Goal: Task Accomplishment & Management: Use online tool/utility

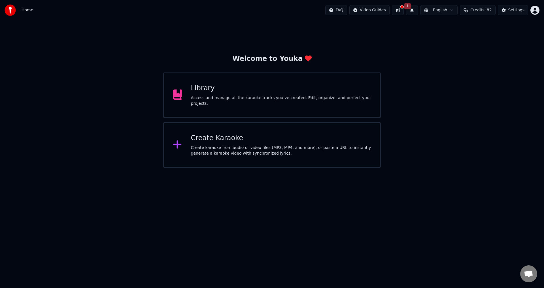
click at [33, 106] on div "Welcome to Youka Library Access and manage all the karaoke tracks you’ve create…" at bounding box center [272, 93] width 544 height 147
click at [402, 10] on button at bounding box center [398, 10] width 12 height 10
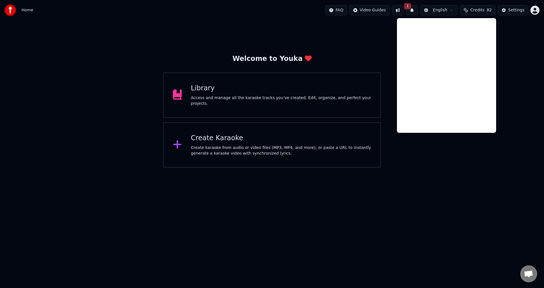
click at [418, 11] on button "1" at bounding box center [412, 10] width 12 height 10
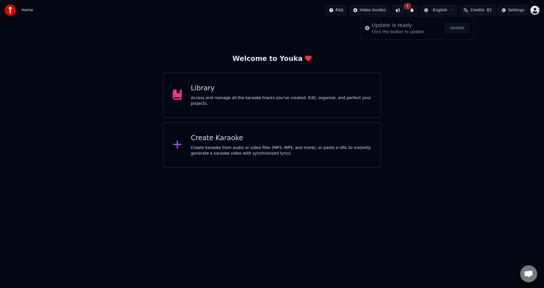
click at [464, 31] on button "Update" at bounding box center [457, 28] width 24 height 10
click at [283, 153] on div "Create karaoke from audio or video files (MP3, MP4, and more), or paste a URL t…" at bounding box center [281, 150] width 181 height 11
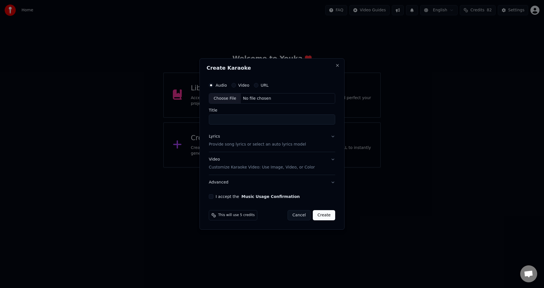
click at [227, 101] on div "Choose File" at bounding box center [225, 99] width 32 height 10
click at [221, 95] on div "Choose File" at bounding box center [225, 99] width 32 height 10
type input "**********"
click at [279, 142] on p "Provide song lyrics or select an auto lyrics model" at bounding box center [256, 145] width 97 height 6
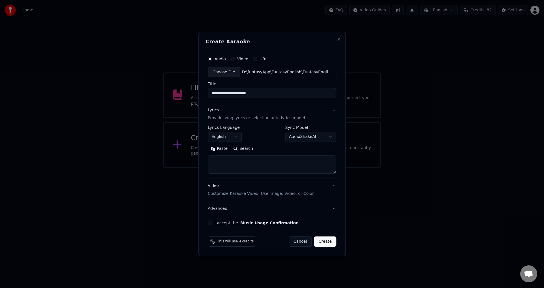
click at [227, 165] on textarea at bounding box center [272, 165] width 129 height 18
click at [316, 71] on div "D:\funtasyApp\FuntasyEnglish\FuntasyEnglish-frontend\public\data\2B\Days and su…" at bounding box center [288, 72] width 96 height 6
click at [339, 40] on button "Close" at bounding box center [338, 39] width 5 height 5
select select
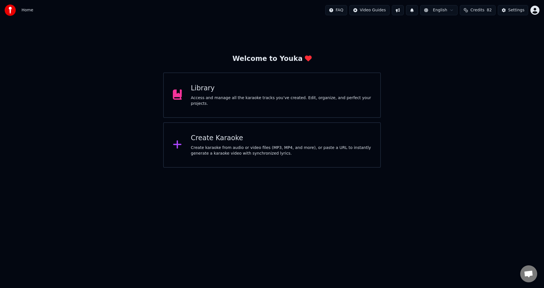
click at [247, 148] on div "Create karaoke from audio or video files (MP3, MP4, and more), or paste a URL t…" at bounding box center [281, 150] width 181 height 11
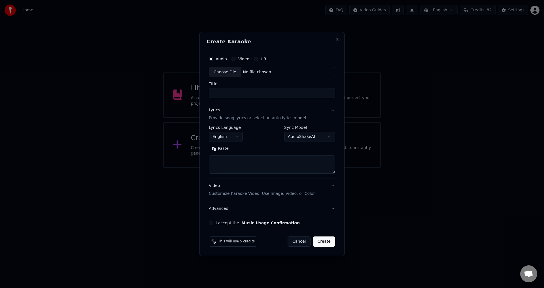
click at [226, 74] on div "Choose File" at bounding box center [225, 72] width 32 height 10
type input "**********"
click at [225, 161] on textarea at bounding box center [272, 165] width 129 height 18
paste textarea "**********"
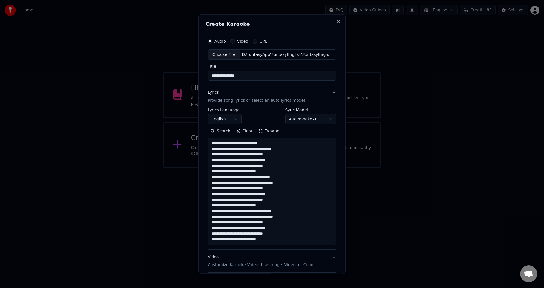
scroll to position [87, 0]
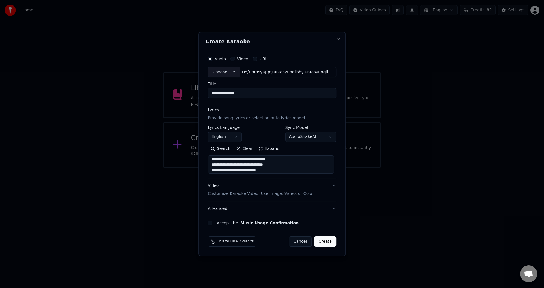
type textarea "**********"
click at [240, 193] on p "Customize Karaoke Video: Use Image, Video, or Color" at bounding box center [261, 194] width 106 height 6
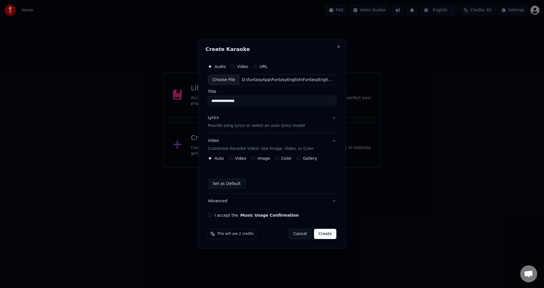
click at [233, 158] on button "Video" at bounding box center [230, 158] width 5 height 5
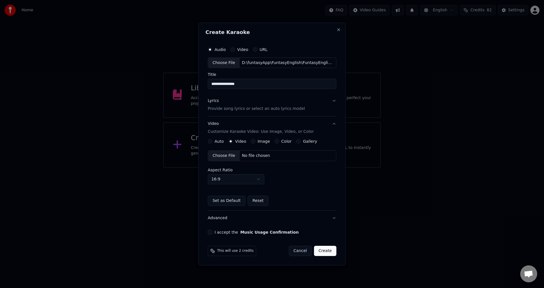
click at [214, 155] on div "Choose File" at bounding box center [224, 156] width 32 height 10
click at [210, 232] on button "I accept the Music Usage Confirmation" at bounding box center [210, 232] width 5 height 5
click at [329, 252] on button "Create" at bounding box center [325, 251] width 22 height 10
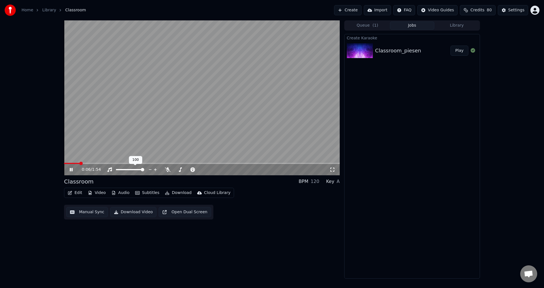
click at [121, 170] on div at bounding box center [136, 170] width 46 height 6
click at [121, 170] on span at bounding box center [118, 169] width 5 height 1
click at [179, 170] on span at bounding box center [188, 169] width 28 height 1
click at [136, 116] on video at bounding box center [202, 97] width 276 height 155
click at [124, 172] on span at bounding box center [121, 169] width 3 height 3
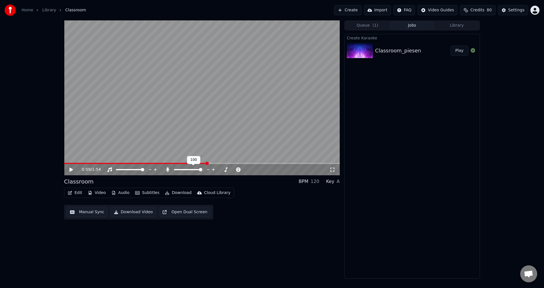
click at [202, 169] on span at bounding box center [188, 169] width 28 height 1
click at [67, 171] on div "0:59 / 1:54" at bounding box center [202, 169] width 276 height 11
click at [69, 171] on div "0:59 / 1:54" at bounding box center [201, 170] width 271 height 6
click at [69, 171] on icon at bounding box center [75, 170] width 13 height 5
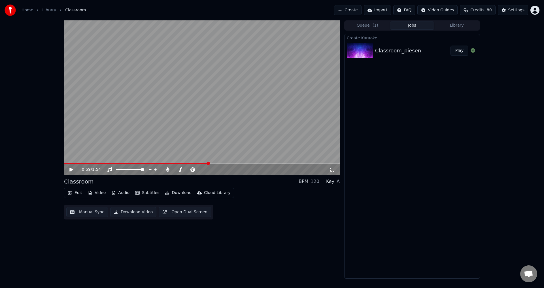
click at [179, 194] on button "Download" at bounding box center [178, 193] width 31 height 8
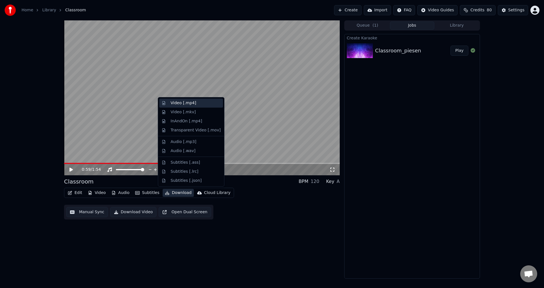
click at [197, 105] on div "Video [.mp4]" at bounding box center [196, 103] width 50 height 6
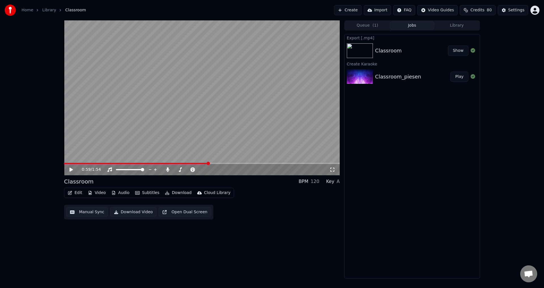
click at [463, 49] on button "Show" at bounding box center [458, 51] width 20 height 10
click at [502, 69] on div "0:59 / 1:54 Classroom BPM 120 Key A Edit Video Audio Subtitles Download Cloud L…" at bounding box center [272, 149] width 544 height 259
click at [174, 172] on span at bounding box center [175, 169] width 3 height 3
click at [122, 163] on span at bounding box center [93, 163] width 58 height 1
click at [188, 170] on span at bounding box center [187, 169] width 3 height 3
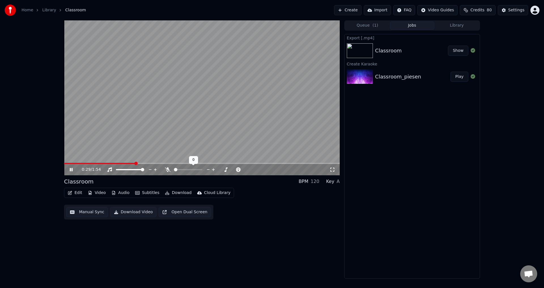
click at [174, 170] on span at bounding box center [175, 169] width 3 height 3
click at [133, 170] on span at bounding box center [125, 169] width 18 height 1
click at [144, 171] on span at bounding box center [142, 169] width 3 height 3
click at [171, 192] on button "Download" at bounding box center [178, 193] width 31 height 8
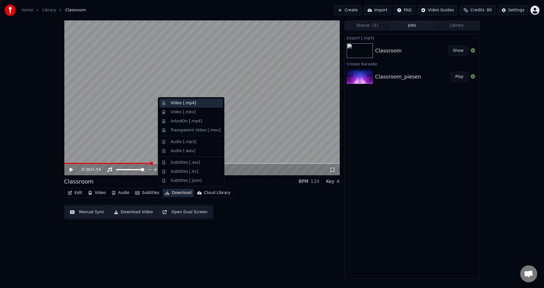
click at [192, 106] on div "Video [.mp4]" at bounding box center [191, 103] width 64 height 9
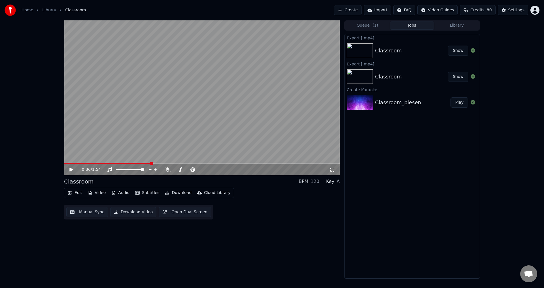
click at [455, 49] on button "Show" at bounding box center [458, 51] width 20 height 10
drag, startPoint x: 193, startPoint y: 170, endPoint x: 188, endPoint y: 171, distance: 5.2
click at [211, 170] on div at bounding box center [194, 170] width 46 height 6
click at [184, 170] on span at bounding box center [188, 169] width 28 height 1
click at [138, 170] on span at bounding box center [127, 169] width 22 height 1
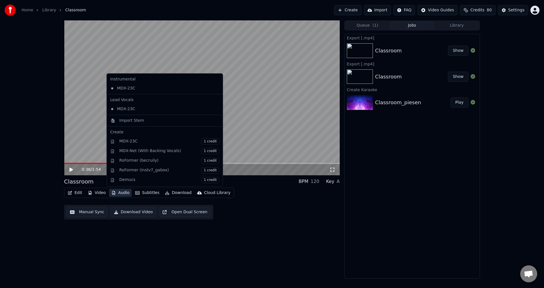
click at [118, 193] on button "Audio" at bounding box center [120, 193] width 23 height 8
click at [137, 120] on div "Import Stem" at bounding box center [131, 121] width 25 height 6
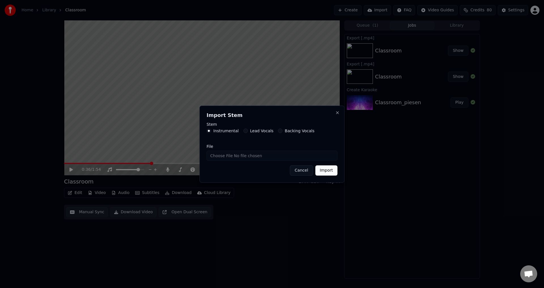
click at [244, 131] on button "Lead Vocals" at bounding box center [246, 131] width 5 height 5
click at [219, 159] on input "File" at bounding box center [272, 156] width 131 height 10
type input "**********"
click at [331, 171] on button "Import" at bounding box center [327, 171] width 22 height 10
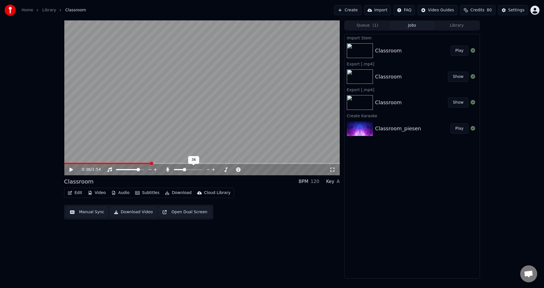
drag, startPoint x: 189, startPoint y: 171, endPoint x: 207, endPoint y: 170, distance: 18.8
click at [207, 170] on div at bounding box center [194, 170] width 46 height 6
click at [202, 170] on span at bounding box center [188, 169] width 28 height 1
click at [144, 170] on span at bounding box center [130, 169] width 28 height 1
click at [95, 164] on span at bounding box center [107, 163] width 87 height 1
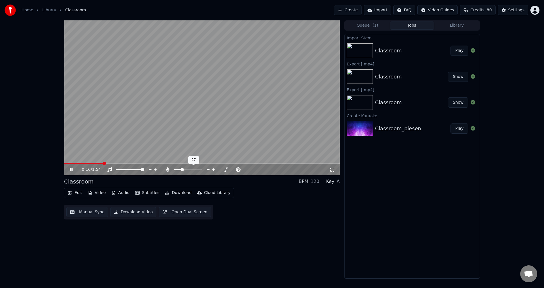
click at [182, 170] on span at bounding box center [178, 169] width 8 height 1
click at [117, 193] on button "Audio" at bounding box center [120, 193] width 23 height 8
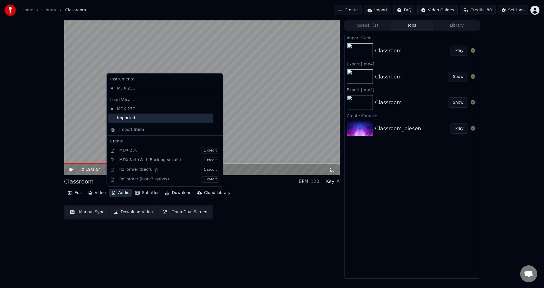
click at [140, 117] on div "Imported" at bounding box center [160, 118] width 105 height 9
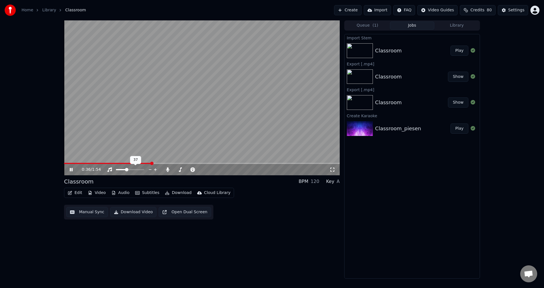
click at [126, 169] on span at bounding box center [121, 169] width 10 height 1
click at [144, 168] on span at bounding box center [142, 169] width 3 height 3
drag, startPoint x: 186, startPoint y: 171, endPoint x: 206, endPoint y: 172, distance: 20.7
click at [213, 172] on div at bounding box center [194, 170] width 46 height 6
click at [202, 170] on span at bounding box center [188, 169] width 28 height 1
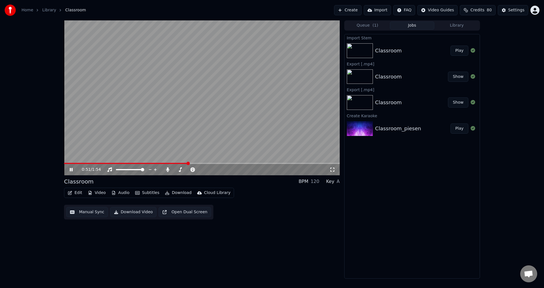
click at [213, 114] on video at bounding box center [202, 97] width 276 height 155
click at [173, 192] on button "Download" at bounding box center [178, 193] width 31 height 8
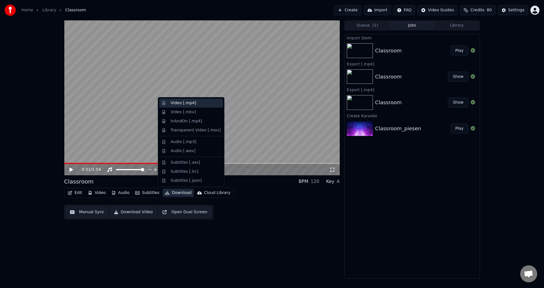
click at [189, 102] on div "Video [.mp4]" at bounding box center [184, 103] width 26 height 6
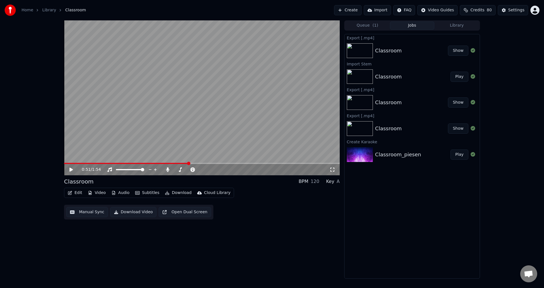
click at [454, 49] on button "Show" at bounding box center [458, 51] width 20 height 10
click at [355, 9] on button "Create" at bounding box center [347, 10] width 27 height 10
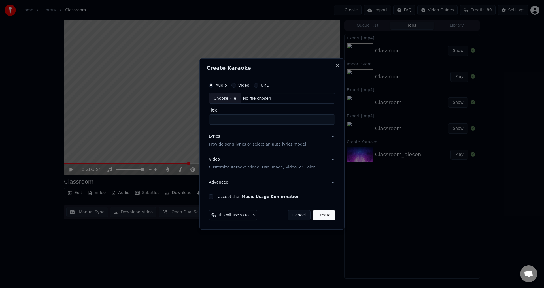
click at [225, 98] on div "Choose File" at bounding box center [225, 99] width 32 height 10
click at [229, 98] on div "Choose File" at bounding box center [225, 99] width 32 height 10
type input "**********"
click at [231, 144] on p "Provide song lyrics or select an auto lyrics model" at bounding box center [256, 145] width 97 height 6
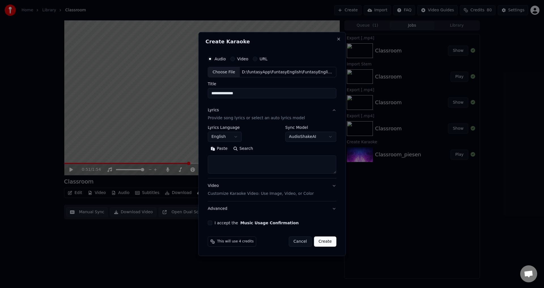
click at [229, 166] on textarea at bounding box center [272, 165] width 129 height 18
paste textarea "**********"
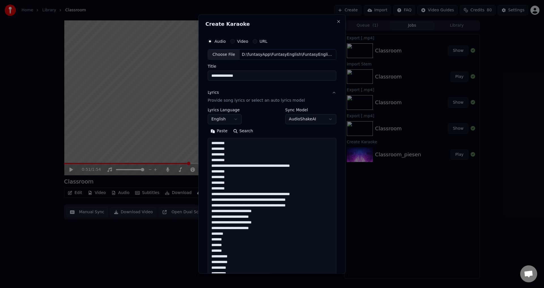
scroll to position [200, 0]
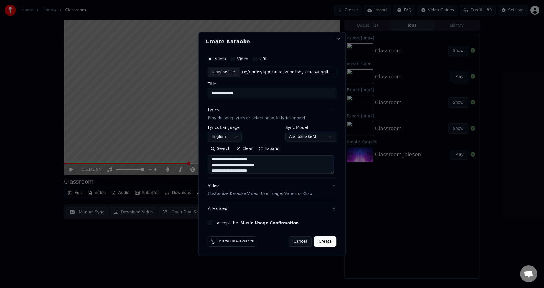
type textarea "**********"
click at [293, 188] on div "Video Customize Karaoke Video: Use Image, Video, or Color" at bounding box center [261, 190] width 106 height 14
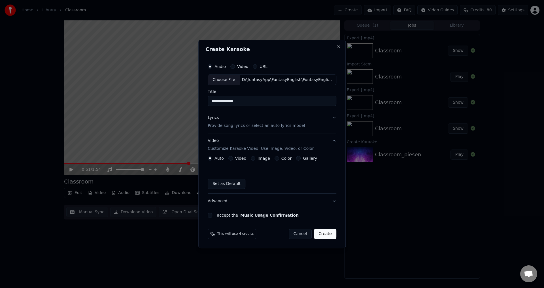
click at [234, 160] on div "Video" at bounding box center [237, 158] width 18 height 5
click at [231, 156] on button "Video" at bounding box center [230, 158] width 5 height 5
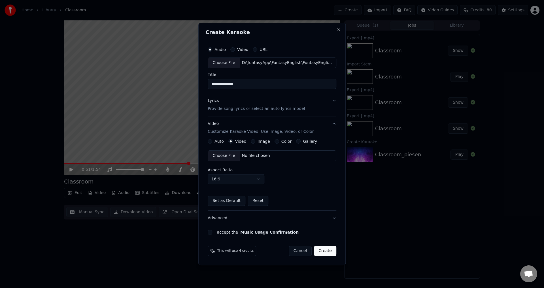
click at [221, 154] on div "Choose File" at bounding box center [224, 156] width 32 height 10
click at [209, 234] on button "I accept the Music Usage Confirmation" at bounding box center [210, 232] width 5 height 5
click at [327, 250] on button "Create" at bounding box center [325, 251] width 22 height 10
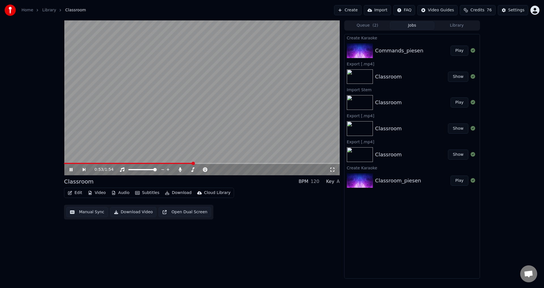
click at [80, 163] on video at bounding box center [202, 97] width 276 height 155
click at [81, 163] on span at bounding box center [72, 163] width 17 height 1
click at [457, 52] on button "Play" at bounding box center [460, 51] width 18 height 10
click at [125, 144] on video at bounding box center [202, 97] width 276 height 155
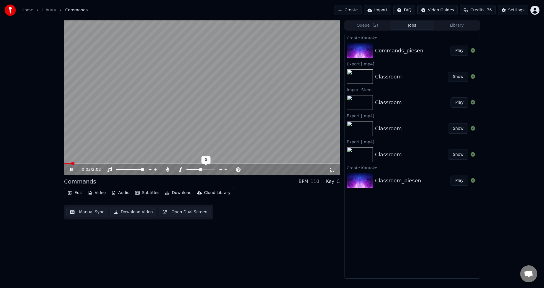
click at [200, 171] on span at bounding box center [200, 169] width 3 height 3
drag, startPoint x: 184, startPoint y: 171, endPoint x: 180, endPoint y: 171, distance: 4.0
click at [180, 171] on div at bounding box center [194, 170] width 46 height 6
click at [179, 170] on div at bounding box center [194, 170] width 46 height 6
click at [183, 170] on span at bounding box center [178, 169] width 9 height 1
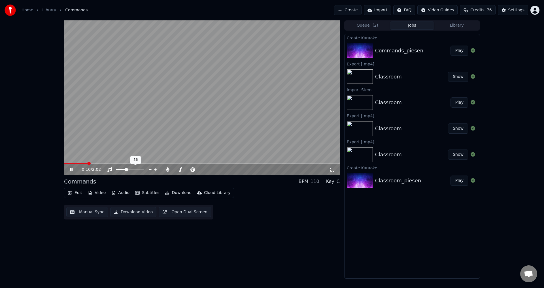
click at [126, 169] on span at bounding box center [126, 169] width 3 height 3
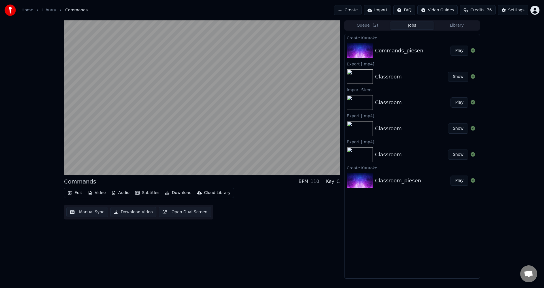
click at [38, 244] on div "Commands BPM 110 Key C Edit Video Audio Subtitles Download Cloud Library Manual…" at bounding box center [272, 149] width 544 height 259
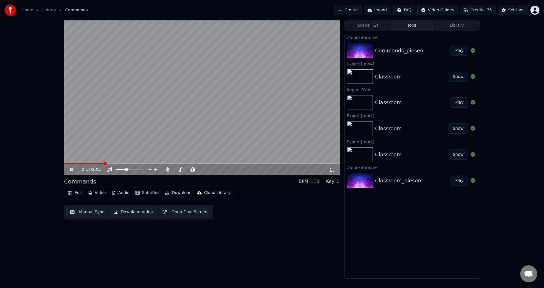
click at [95, 163] on span at bounding box center [84, 163] width 40 height 1
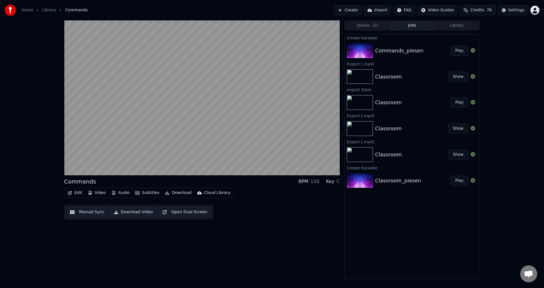
click at [72, 192] on icon "button" at bounding box center [70, 193] width 5 height 4
click at [242, 224] on div "Commands BPM 110 Key C Edit Video Audio Subtitles Download Cloud Library Manual…" at bounding box center [202, 149] width 276 height 259
click at [148, 194] on button "Subtitles" at bounding box center [147, 193] width 29 height 8
click at [277, 227] on div "Commands BPM 110 Key C Edit Video Audio Subtitles Download Cloud Library Manual…" at bounding box center [202, 149] width 276 height 259
click at [518, 12] on div "Settings" at bounding box center [517, 10] width 16 height 6
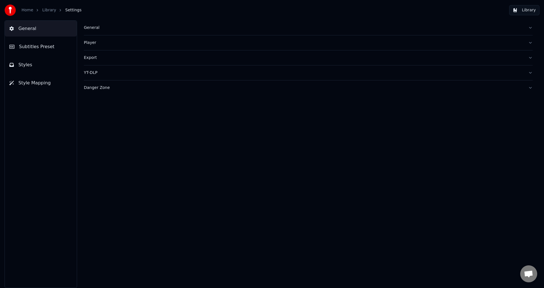
click at [35, 47] on span "Subtitles Preset" at bounding box center [36, 46] width 35 height 7
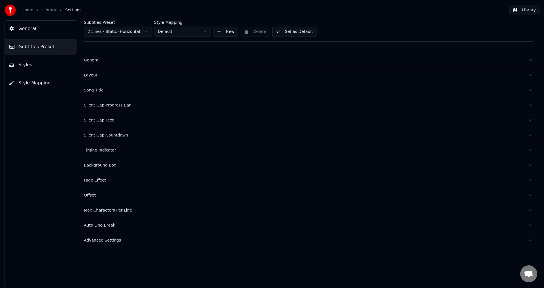
click at [98, 77] on div "Layout" at bounding box center [304, 76] width 440 height 6
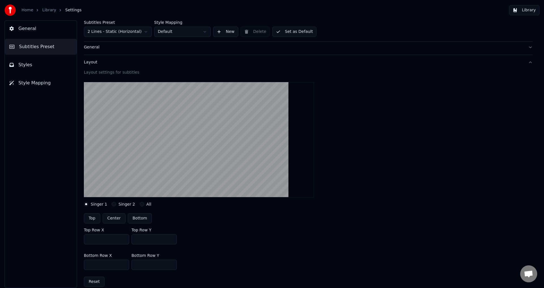
scroll to position [28, 0]
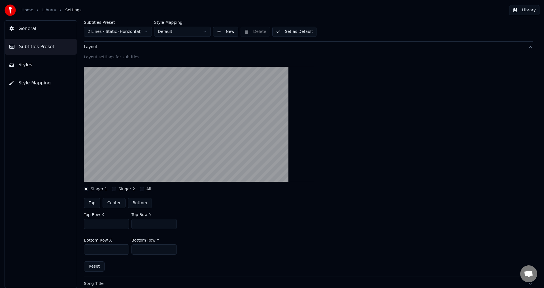
click at [90, 207] on button "Top" at bounding box center [92, 203] width 16 height 10
type input "***"
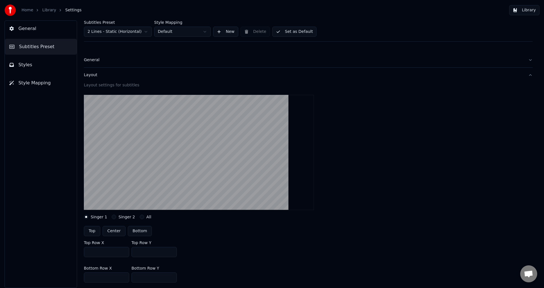
scroll to position [0, 0]
click at [124, 34] on html "Home Library Settings Library General Subtitles Preset Styles Style Mapping Sub…" at bounding box center [272, 144] width 544 height 288
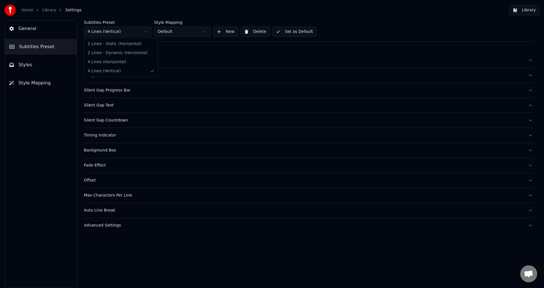
click at [114, 31] on html "Home Library Settings Library General Subtitles Preset Styles Style Mapping Sub…" at bounding box center [272, 144] width 544 height 288
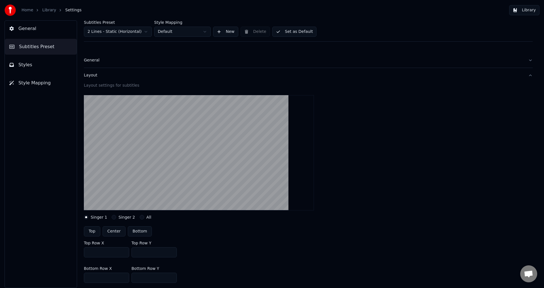
click at [40, 62] on button "Styles" at bounding box center [41, 65] width 72 height 16
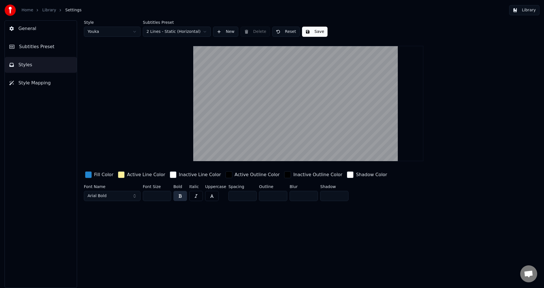
click at [35, 27] on button "General" at bounding box center [41, 29] width 72 height 16
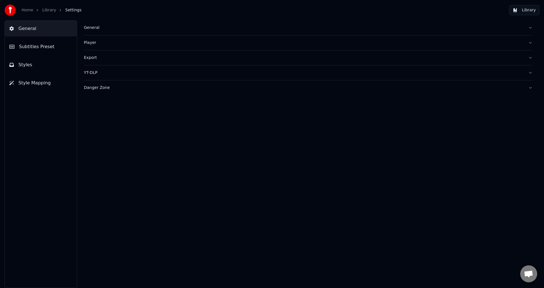
click at [48, 12] on link "Library" at bounding box center [49, 10] width 14 height 6
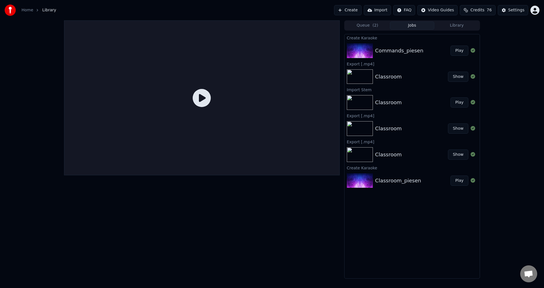
click at [456, 50] on button "Play" at bounding box center [460, 51] width 18 height 10
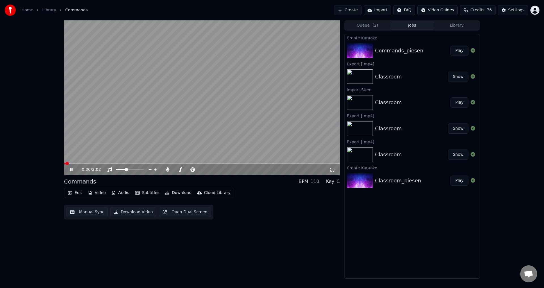
click at [85, 163] on video at bounding box center [202, 97] width 276 height 155
click at [88, 164] on div "0:00 / 2:02" at bounding box center [202, 169] width 276 height 11
click at [90, 164] on span at bounding box center [202, 163] width 276 height 1
click at [132, 138] on video at bounding box center [202, 97] width 276 height 155
click at [220, 140] on video at bounding box center [202, 97] width 276 height 155
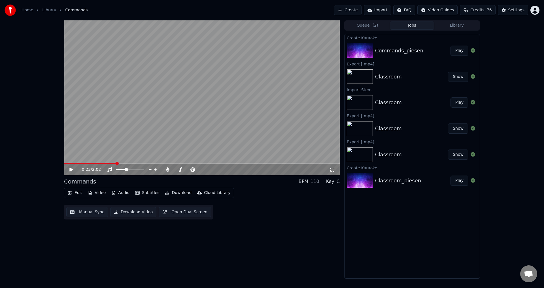
click at [170, 195] on button "Download" at bounding box center [178, 193] width 31 height 8
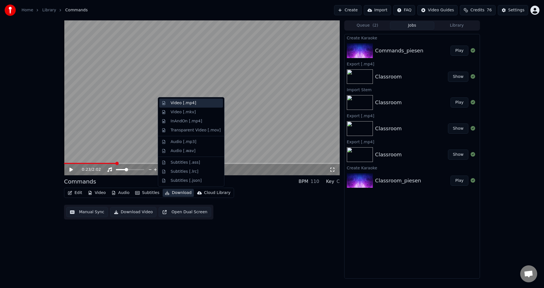
click at [190, 102] on div "Video [.mp4]" at bounding box center [184, 103] width 26 height 6
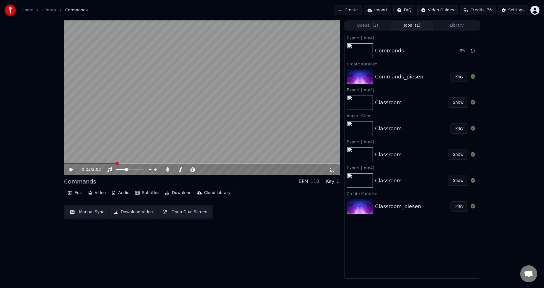
click at [40, 256] on div "0:23 / 2:02 Commands BPM 110 Key C Edit Video Audio Subtitles Download Cloud Li…" at bounding box center [272, 149] width 544 height 259
click at [51, 263] on div "0:23 / 2:02 Commands BPM 110 Key C Edit Video Audio Subtitles Download Cloud Li…" at bounding box center [272, 149] width 544 height 259
click at [460, 50] on button "Show" at bounding box center [458, 51] width 20 height 10
drag, startPoint x: 20, startPoint y: 192, endPoint x: 30, endPoint y: 191, distance: 10.5
click at [20, 192] on div "0:23 / 2:02 Commands BPM 110 Key C Edit Video Audio Subtitles Download Cloud Li…" at bounding box center [272, 149] width 544 height 259
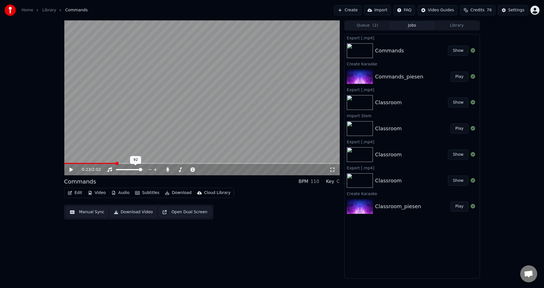
click at [142, 171] on span at bounding box center [140, 169] width 3 height 3
click at [169, 170] on icon at bounding box center [168, 170] width 6 height 5
click at [81, 163] on span at bounding box center [74, 163] width 20 height 1
click at [74, 172] on icon at bounding box center [75, 170] width 13 height 5
click at [72, 171] on icon at bounding box center [71, 169] width 3 height 3
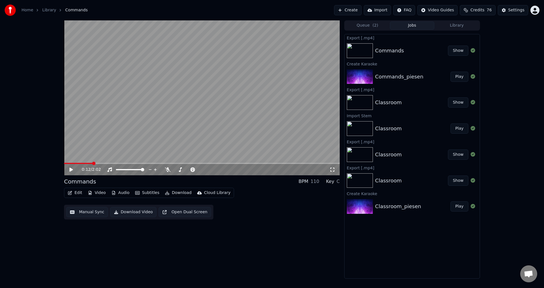
click at [175, 192] on button "Download" at bounding box center [178, 193] width 31 height 8
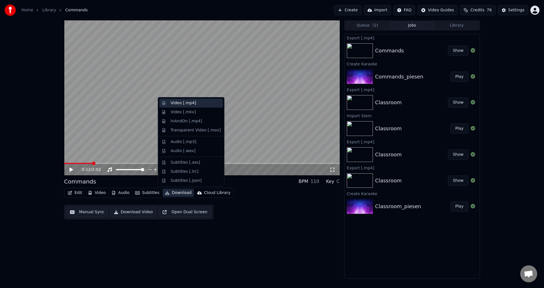
click at [180, 105] on div "Video [.mp4]" at bounding box center [184, 103] width 26 height 6
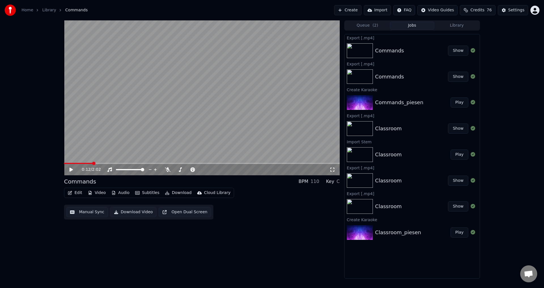
click at [453, 48] on button "Show" at bounding box center [458, 51] width 20 height 10
click at [495, 22] on div "0:12 / 2:02 Commands BPM 110 Key C Edit Video Audio Subtitles Download Cloud Li…" at bounding box center [272, 149] width 544 height 259
click at [458, 77] on button "Show" at bounding box center [458, 77] width 20 height 10
click at [202, 170] on span at bounding box center [188, 169] width 28 height 1
click at [174, 170] on span at bounding box center [174, 169] width 0 height 1
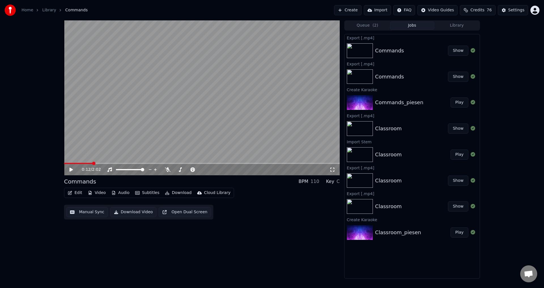
click at [358, 10] on button "Create" at bounding box center [347, 10] width 27 height 10
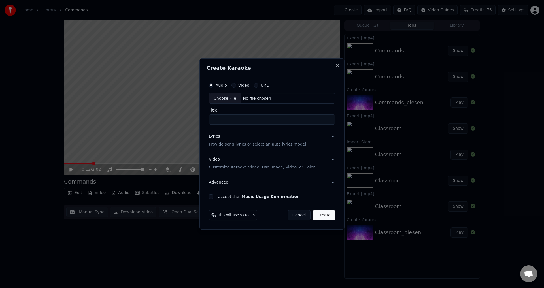
click at [229, 96] on div "Choose File" at bounding box center [225, 99] width 32 height 10
click at [226, 100] on div "Choose File" at bounding box center [225, 99] width 32 height 10
type input "**********"
click at [237, 166] on p "Customize Karaoke Video: Use Image, Video, or Color" at bounding box center [261, 168] width 106 height 6
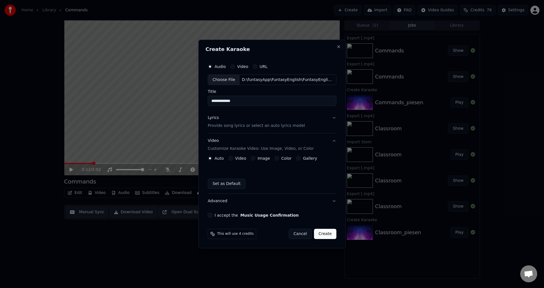
click at [236, 156] on button "Video Customize Karaoke Video: Use Image, Video, or Color" at bounding box center [272, 145] width 129 height 23
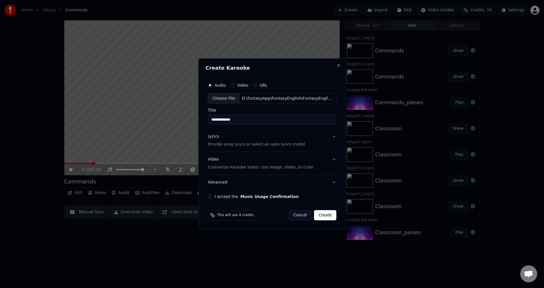
click at [235, 158] on div "Video Customize Karaoke Video: Use Image, Video, or Color" at bounding box center [261, 164] width 106 height 14
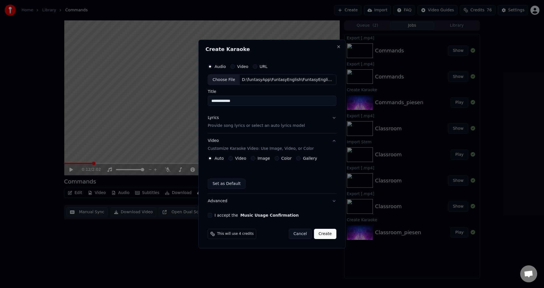
click at [235, 159] on div "Video" at bounding box center [237, 158] width 18 height 5
click at [230, 159] on button "Video" at bounding box center [230, 158] width 5 height 5
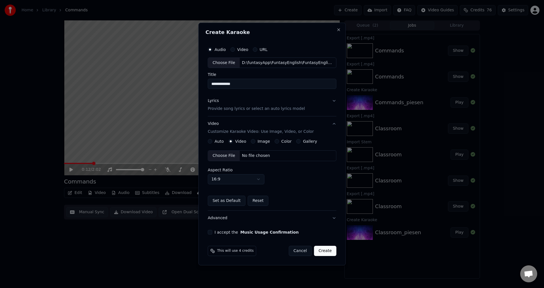
click at [228, 158] on div "Choose File" at bounding box center [224, 156] width 32 height 10
click at [250, 107] on p "Provide song lyrics or select an auto lyrics model" at bounding box center [256, 109] width 97 height 6
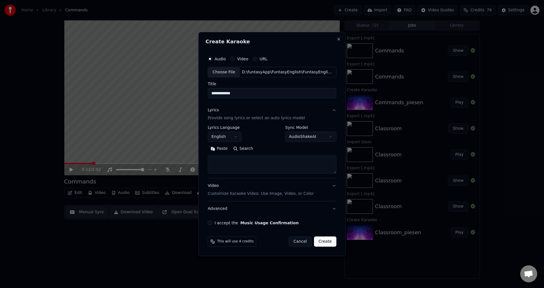
click at [244, 169] on textarea at bounding box center [272, 165] width 129 height 18
paste textarea "**********"
type textarea "**********"
drag, startPoint x: 240, startPoint y: 95, endPoint x: 225, endPoint y: 96, distance: 15.3
click at [225, 96] on input "**********" at bounding box center [272, 93] width 129 height 10
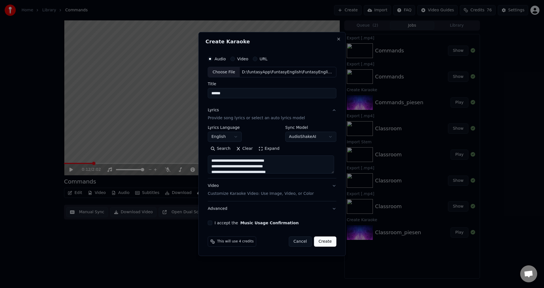
type input "******"
click at [212, 224] on button "I accept the Music Usage Confirmation" at bounding box center [210, 223] width 5 height 5
click at [324, 243] on button "Create" at bounding box center [325, 242] width 22 height 10
select select
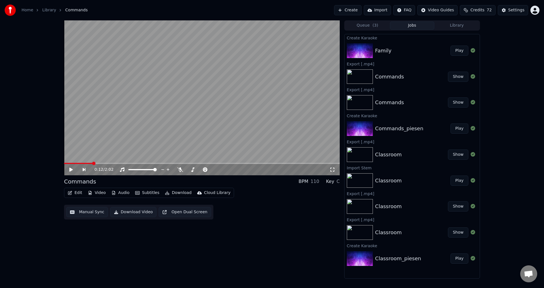
click at [462, 52] on button "Play" at bounding box center [460, 51] width 18 height 10
click at [182, 170] on span at bounding box center [188, 169] width 28 height 1
click at [136, 173] on div "0:03 / 2:10" at bounding box center [202, 169] width 276 height 11
drag, startPoint x: 137, startPoint y: 171, endPoint x: 128, endPoint y: 172, distance: 8.6
click at [128, 172] on div at bounding box center [136, 170] width 46 height 6
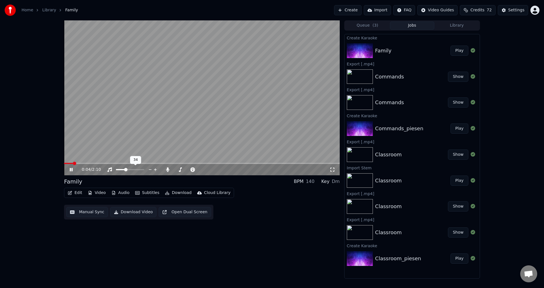
click at [126, 169] on span at bounding box center [121, 169] width 10 height 1
click at [70, 164] on span at bounding box center [67, 163] width 6 height 1
click at [69, 170] on icon at bounding box center [75, 170] width 13 height 5
click at [153, 142] on video at bounding box center [202, 97] width 276 height 155
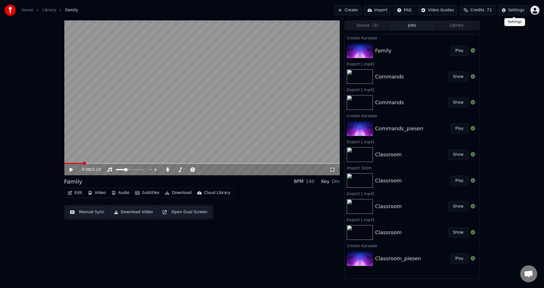
click at [518, 12] on div "Settings" at bounding box center [517, 10] width 16 height 6
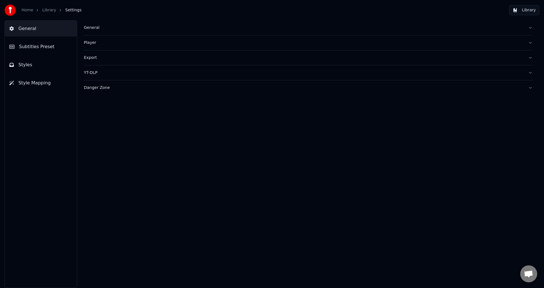
click at [29, 48] on span "Subtitles Preset" at bounding box center [36, 46] width 35 height 7
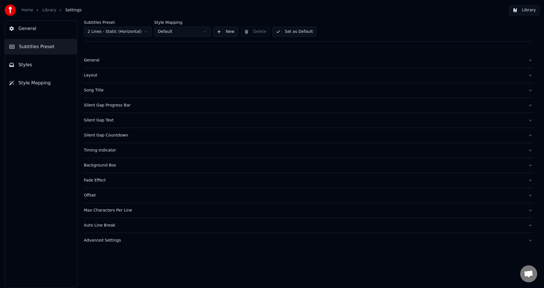
click at [97, 76] on div "Layout" at bounding box center [304, 76] width 440 height 6
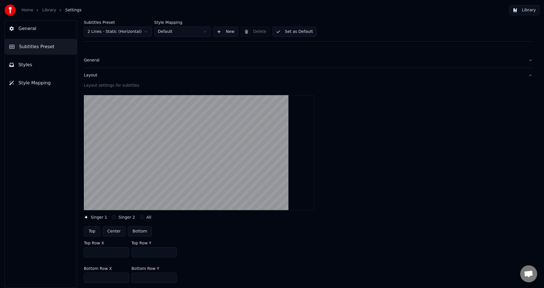
click at [140, 234] on button "Bottom" at bounding box center [140, 231] width 24 height 10
type input "***"
click at [45, 10] on link "Library" at bounding box center [49, 10] width 14 height 6
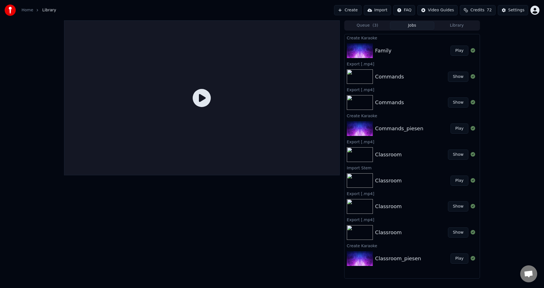
click at [460, 52] on button "Play" at bounding box center [460, 51] width 18 height 10
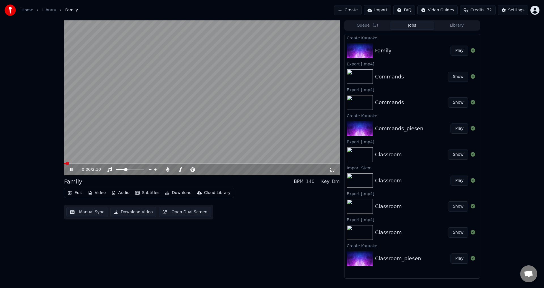
click at [77, 163] on span at bounding box center [202, 163] width 276 height 1
click at [70, 170] on icon at bounding box center [75, 170] width 13 height 5
click at [71, 170] on icon at bounding box center [70, 170] width 3 height 4
click at [132, 139] on video at bounding box center [202, 97] width 276 height 155
click at [144, 170] on span at bounding box center [130, 169] width 28 height 1
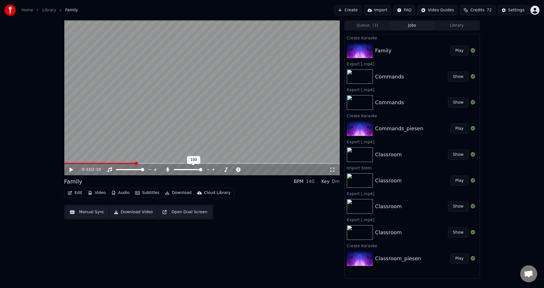
click at [202, 170] on span at bounding box center [188, 169] width 28 height 1
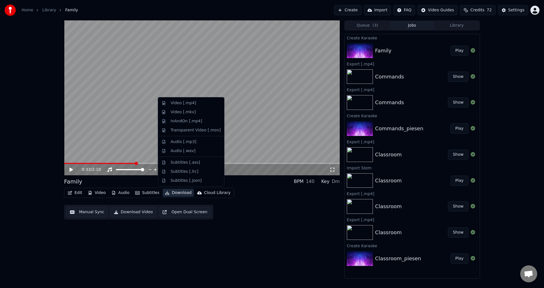
click at [175, 193] on button "Download" at bounding box center [178, 193] width 31 height 8
click at [191, 105] on div "Video [.mp4]" at bounding box center [184, 103] width 26 height 6
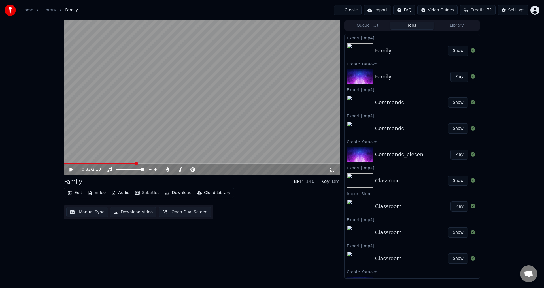
click at [71, 171] on icon at bounding box center [70, 170] width 3 height 4
drag, startPoint x: 130, startPoint y: 171, endPoint x: 125, endPoint y: 171, distance: 5.4
click at [125, 171] on div at bounding box center [136, 170] width 46 height 6
click at [126, 170] on span at bounding box center [121, 169] width 10 height 1
click at [189, 171] on div at bounding box center [194, 170] width 46 height 6
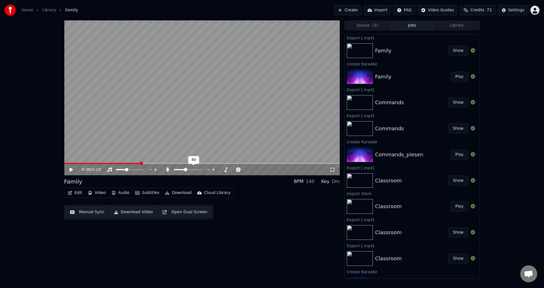
click at [185, 169] on span at bounding box center [179, 169] width 11 height 1
click at [144, 169] on span at bounding box center [142, 169] width 3 height 3
click at [194, 133] on video at bounding box center [202, 97] width 276 height 155
click at [202, 168] on span at bounding box center [200, 169] width 3 height 3
click at [450, 49] on button "Show" at bounding box center [458, 51] width 20 height 10
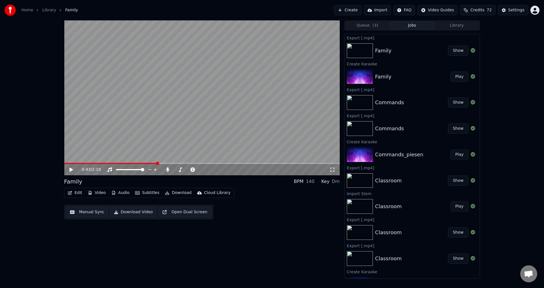
click at [133, 250] on div "0:43 / 2:10 Family BPM 140 Key Dm Edit Video Audio Subtitles Download Cloud Lib…" at bounding box center [202, 149] width 276 height 259
click at [167, 171] on icon at bounding box center [168, 170] width 6 height 5
click at [81, 164] on span at bounding box center [73, 163] width 19 height 1
click at [71, 169] on icon at bounding box center [70, 170] width 3 height 4
click at [123, 170] on span at bounding box center [119, 169] width 7 height 1
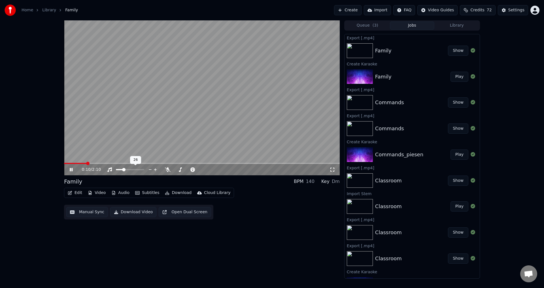
drag, startPoint x: 137, startPoint y: 170, endPoint x: 150, endPoint y: 169, distance: 13.1
click at [150, 169] on div at bounding box center [136, 170] width 46 height 6
drag, startPoint x: 139, startPoint y: 168, endPoint x: 144, endPoint y: 169, distance: 5.0
click at [144, 169] on div at bounding box center [136, 170] width 46 height 6
click at [144, 170] on span at bounding box center [142, 169] width 3 height 3
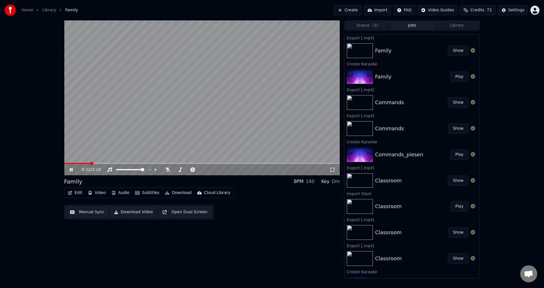
click at [71, 171] on icon at bounding box center [75, 170] width 13 height 5
click at [71, 171] on icon at bounding box center [70, 170] width 3 height 4
click at [72, 170] on icon at bounding box center [71, 169] width 3 height 3
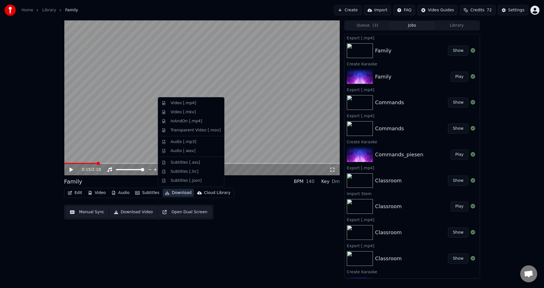
click at [184, 194] on button "Download" at bounding box center [178, 193] width 31 height 8
click at [187, 102] on div "Video [.mp4]" at bounding box center [184, 103] width 26 height 6
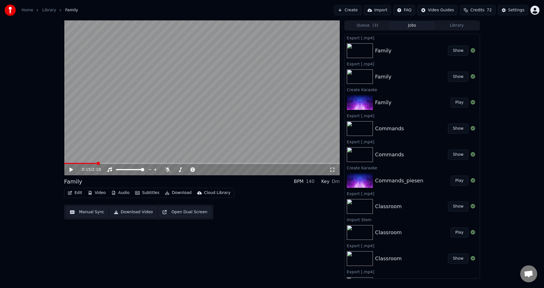
click at [453, 51] on button "Show" at bounding box center [458, 51] width 20 height 10
drag, startPoint x: 181, startPoint y: 171, endPoint x: 206, endPoint y: 169, distance: 25.3
click at [206, 169] on div at bounding box center [194, 170] width 46 height 6
click at [202, 169] on span at bounding box center [188, 169] width 28 height 1
click at [122, 193] on button "Audio" at bounding box center [120, 193] width 23 height 8
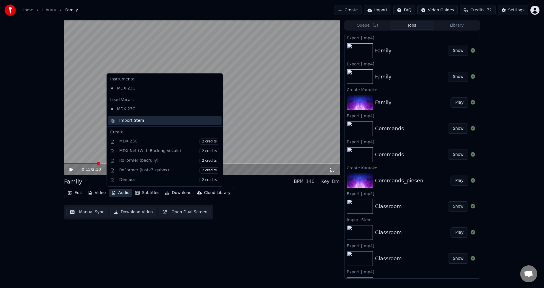
click at [138, 121] on div "Import Stem" at bounding box center [131, 121] width 25 height 6
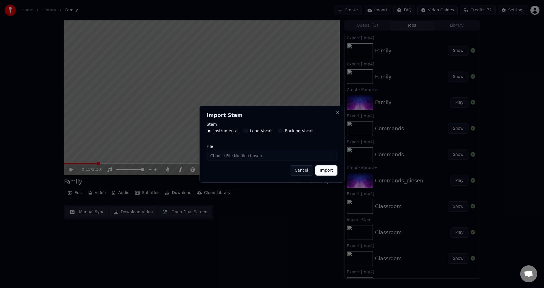
click at [255, 132] on label "Lead Vocals" at bounding box center [262, 131] width 24 height 4
click at [248, 132] on button "Lead Vocals" at bounding box center [246, 131] width 5 height 5
click at [216, 156] on input "File" at bounding box center [272, 156] width 131 height 10
type input "**********"
click at [330, 173] on button "Import" at bounding box center [327, 171] width 22 height 10
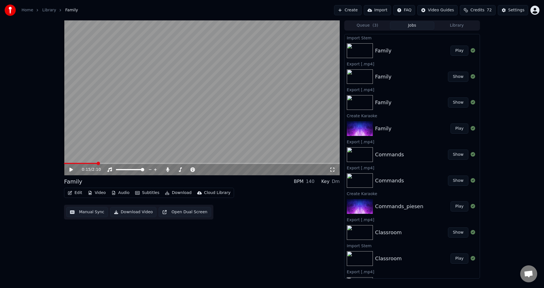
click at [68, 268] on div "0:15 / 2:10 Family BPM 140 Key Dm Edit Video Audio Subtitles Download Cloud Lib…" at bounding box center [202, 149] width 276 height 259
click at [455, 52] on button "Play" at bounding box center [460, 51] width 18 height 10
click at [172, 125] on video at bounding box center [202, 97] width 276 height 155
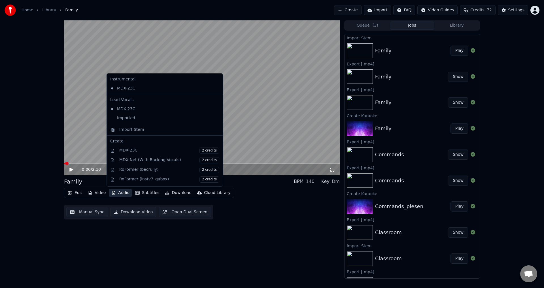
click at [121, 194] on button "Audio" at bounding box center [120, 193] width 23 height 8
click at [129, 118] on div "Imported" at bounding box center [160, 118] width 105 height 9
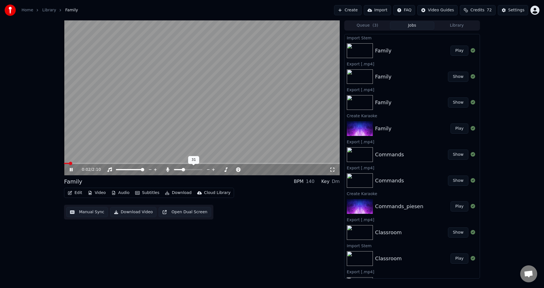
click at [182, 170] on span at bounding box center [178, 169] width 9 height 1
drag, startPoint x: 133, startPoint y: 169, endPoint x: 127, endPoint y: 170, distance: 5.5
click at [127, 170] on div at bounding box center [136, 170] width 46 height 6
click at [122, 170] on span at bounding box center [119, 169] width 6 height 1
click at [117, 170] on span at bounding box center [118, 169] width 3 height 3
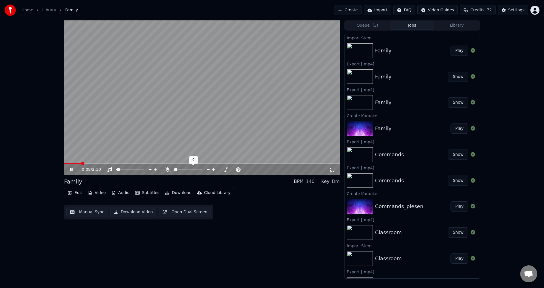
click at [174, 170] on span at bounding box center [174, 169] width 0 height 1
click at [186, 170] on span at bounding box center [188, 169] width 28 height 1
click at [183, 171] on span at bounding box center [182, 169] width 3 height 3
click at [124, 169] on span at bounding box center [130, 169] width 28 height 1
click at [72, 170] on icon at bounding box center [71, 169] width 3 height 3
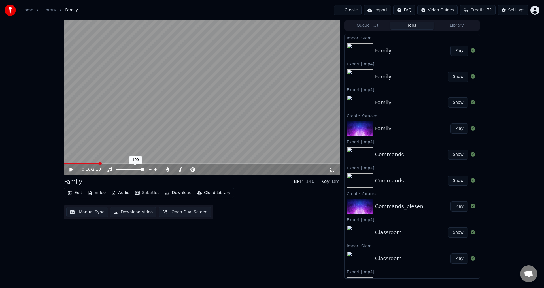
click at [144, 169] on span at bounding box center [130, 169] width 28 height 1
click at [202, 172] on span at bounding box center [200, 169] width 3 height 3
click at [173, 192] on button "Download" at bounding box center [178, 193] width 31 height 8
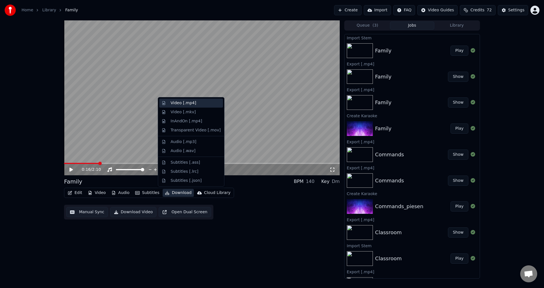
click at [189, 105] on div "Video [.mp4]" at bounding box center [184, 103] width 26 height 6
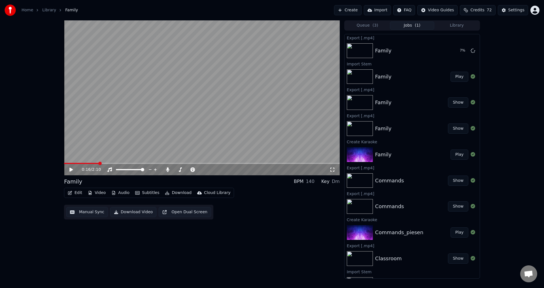
click at [27, 221] on div "0:16 / 2:10 Family BPM 140 Key Dm Edit Video Audio Subtitles Download Cloud Lib…" at bounding box center [272, 149] width 544 height 259
click at [454, 51] on button "Show" at bounding box center [458, 51] width 20 height 10
click at [360, 10] on button "Create" at bounding box center [347, 10] width 27 height 10
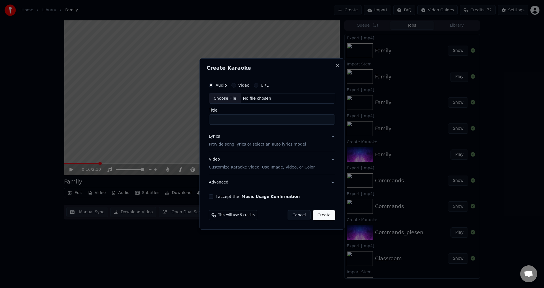
click at [222, 99] on div "Choose File" at bounding box center [225, 99] width 32 height 10
drag, startPoint x: 257, startPoint y: 120, endPoint x: 236, endPoint y: 123, distance: 20.9
click at [236, 123] on input "**********" at bounding box center [272, 120] width 129 height 10
type input "**********"
click at [234, 168] on p "Customize Karaoke Video: Use Image, Video, or Color" at bounding box center [261, 168] width 106 height 6
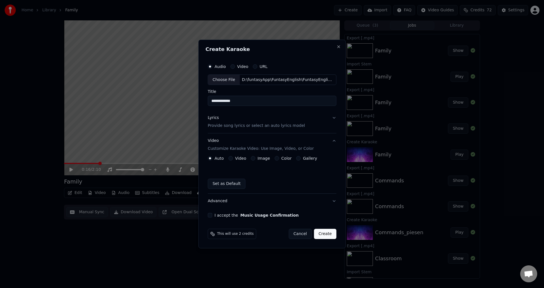
click at [237, 159] on label "Video" at bounding box center [240, 158] width 11 height 4
click at [233, 159] on button "Video" at bounding box center [230, 158] width 5 height 5
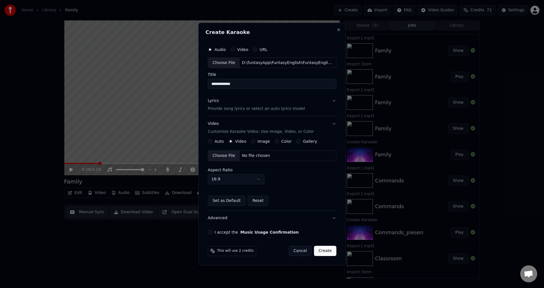
click at [221, 154] on div "Choose File" at bounding box center [224, 156] width 32 height 10
click at [210, 233] on button "I accept the Music Usage Confirmation" at bounding box center [210, 232] width 5 height 5
click at [234, 105] on div "Lyrics Provide song lyrics or select an auto lyrics model" at bounding box center [256, 105] width 97 height 14
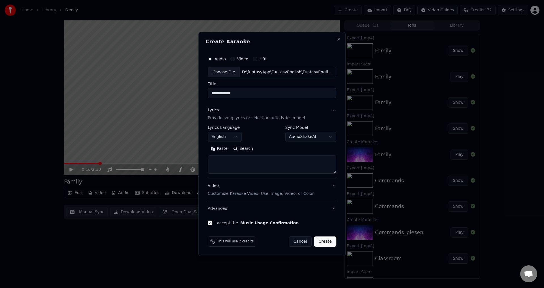
click at [230, 166] on textarea at bounding box center [272, 165] width 129 height 18
click at [236, 167] on textarea at bounding box center [272, 165] width 129 height 18
paste textarea "**********"
type textarea "**********"
click at [235, 164] on textarea at bounding box center [271, 165] width 126 height 18
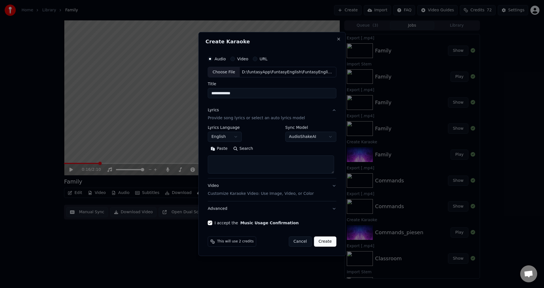
paste textarea "**********"
type textarea "**********"
click at [323, 243] on button "Create" at bounding box center [325, 242] width 22 height 10
select select
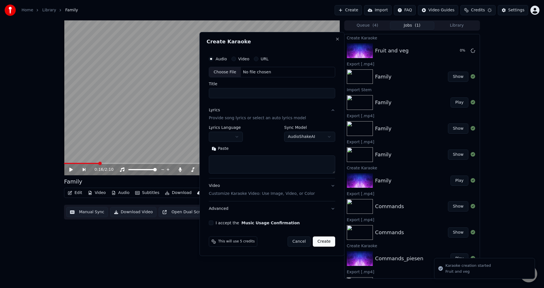
scroll to position [0, 0]
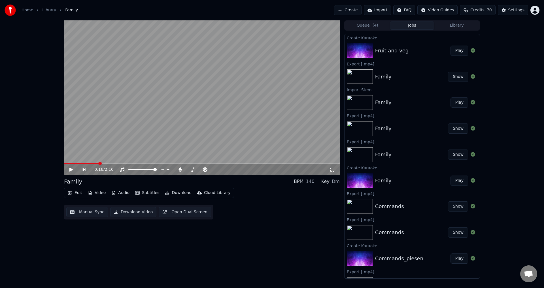
click at [453, 52] on button "Play" at bounding box center [460, 51] width 18 height 10
click at [183, 172] on div "0:02 / 1:54" at bounding box center [206, 170] width 248 height 6
click at [176, 170] on span at bounding box center [175, 169] width 2 height 1
click at [124, 170] on span at bounding box center [124, 169] width 3 height 3
click at [179, 170] on span at bounding box center [180, 169] width 3 height 3
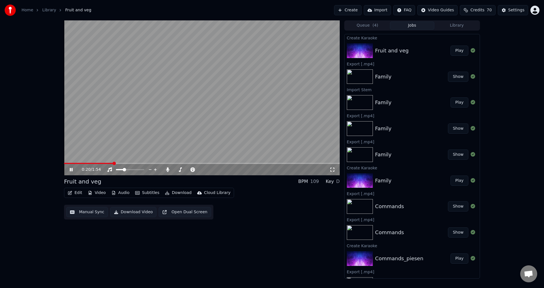
click at [155, 132] on video at bounding box center [202, 97] width 276 height 155
click at [202, 171] on span at bounding box center [200, 169] width 3 height 3
click at [144, 170] on span at bounding box center [130, 169] width 28 height 1
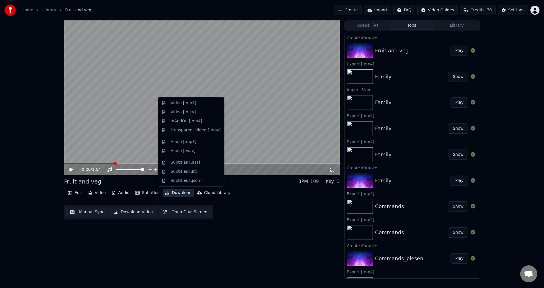
click at [170, 194] on button "Download" at bounding box center [178, 193] width 31 height 8
click at [183, 106] on div "Video [.mp4]" at bounding box center [191, 103] width 64 height 9
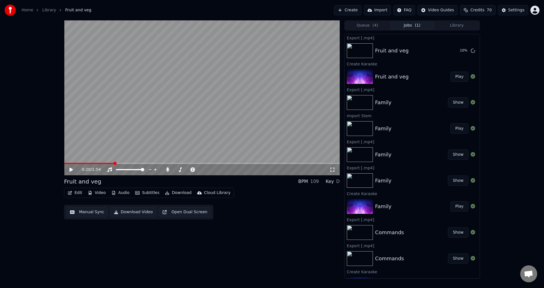
click at [55, 262] on div "0:20 / 1:54 Fruit and veg BPM 109 Key D Edit Video Audio Subtitles Download Clo…" at bounding box center [272, 149] width 544 height 259
click at [450, 52] on button "Show" at bounding box center [458, 51] width 20 height 10
click at [179, 262] on div "0:20 / 1:54 Fruit and veg BPM 109 Key D Edit Video Audio Subtitles Download Clo…" at bounding box center [202, 149] width 276 height 259
drag, startPoint x: 186, startPoint y: 171, endPoint x: 178, endPoint y: 170, distance: 8.0
click at [170, 171] on div at bounding box center [190, 170] width 51 height 6
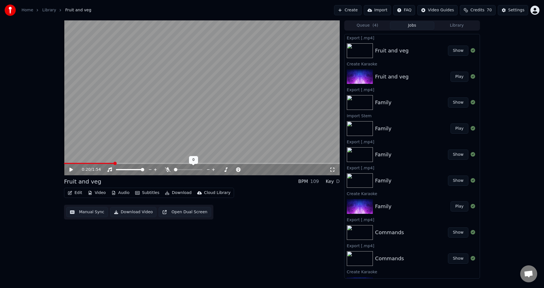
click at [174, 169] on span at bounding box center [174, 169] width 0 height 1
click at [79, 163] on span at bounding box center [73, 163] width 19 height 1
click at [71, 169] on icon at bounding box center [75, 170] width 13 height 5
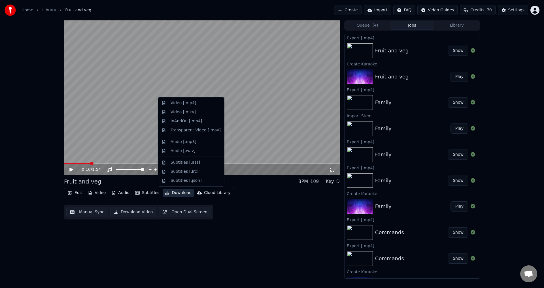
click at [168, 192] on button "Download" at bounding box center [178, 193] width 31 height 8
click at [180, 104] on div "Video [.mp4]" at bounding box center [184, 103] width 26 height 6
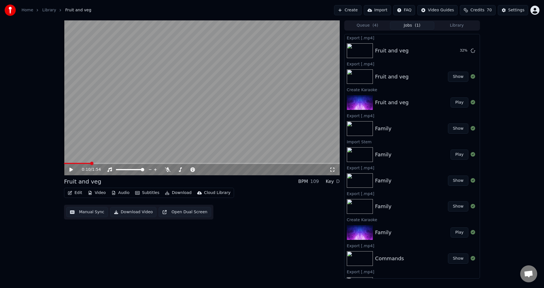
click at [57, 266] on div "0:10 / 1:54 Fruit and veg BPM 109 Key D Edit Video Audio Subtitles Download Clo…" at bounding box center [272, 149] width 544 height 259
click at [449, 54] on button "Show" at bounding box center [458, 51] width 20 height 10
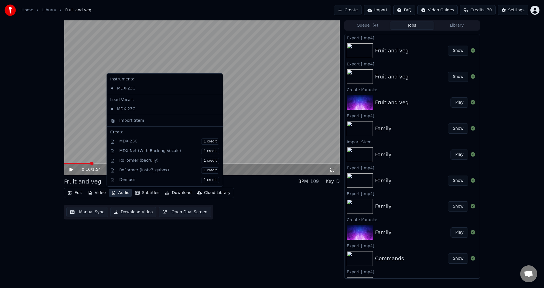
click at [122, 193] on button "Audio" at bounding box center [120, 193] width 23 height 8
click at [135, 117] on div "Import Stem" at bounding box center [165, 120] width 114 height 9
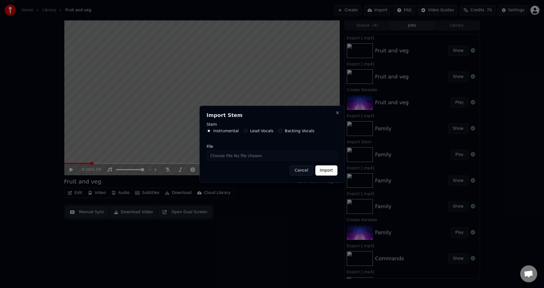
click at [254, 132] on label "Lead Vocals" at bounding box center [262, 131] width 24 height 4
click at [248, 132] on button "Lead Vocals" at bounding box center [246, 131] width 5 height 5
click at [220, 157] on input "File" at bounding box center [272, 156] width 131 height 10
type input "**********"
click at [329, 170] on button "Import" at bounding box center [327, 171] width 22 height 10
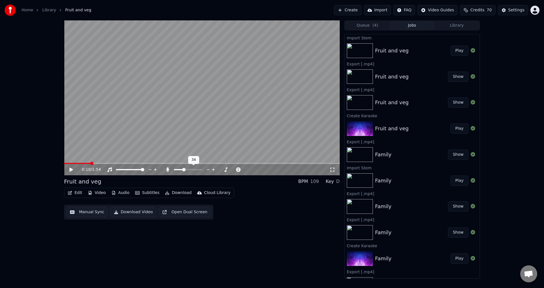
click at [184, 170] on span at bounding box center [188, 169] width 28 height 1
click at [186, 170] on span at bounding box center [184, 169] width 3 height 3
click at [202, 171] on span at bounding box center [200, 169] width 3 height 3
drag, startPoint x: 72, startPoint y: 170, endPoint x: 76, endPoint y: 170, distance: 4.1
click at [72, 170] on icon at bounding box center [70, 170] width 3 height 4
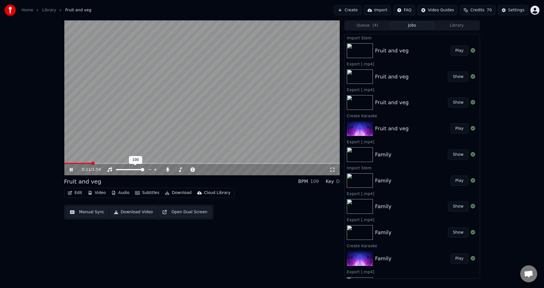
drag, startPoint x: 124, startPoint y: 172, endPoint x: 122, endPoint y: 172, distance: 2.9
click at [122, 172] on div at bounding box center [136, 170] width 46 height 6
click at [125, 170] on span at bounding box center [120, 169] width 9 height 1
click at [74, 170] on icon at bounding box center [75, 170] width 13 height 5
click at [185, 171] on div at bounding box center [194, 170] width 46 height 6
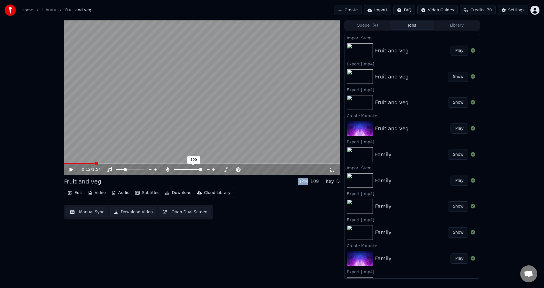
click at [184, 171] on div at bounding box center [194, 170] width 46 height 6
click at [184, 170] on span at bounding box center [179, 169] width 10 height 1
click at [72, 170] on icon at bounding box center [70, 170] width 3 height 4
click at [72, 170] on icon at bounding box center [71, 169] width 3 height 3
click at [291, 263] on div "0:14 / 1:54 Fruit and veg BPM 109 Key D Edit Video Audio Subtitles Download Clo…" at bounding box center [202, 149] width 276 height 259
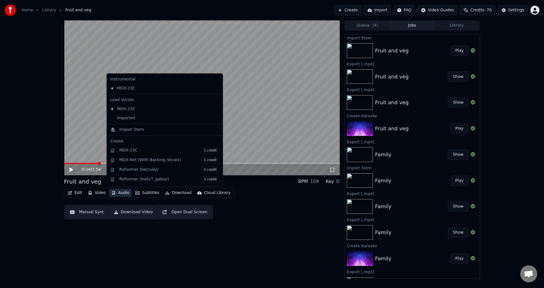
click at [119, 195] on button "Audio" at bounding box center [120, 193] width 23 height 8
click at [455, 50] on button "Play" at bounding box center [460, 51] width 18 height 10
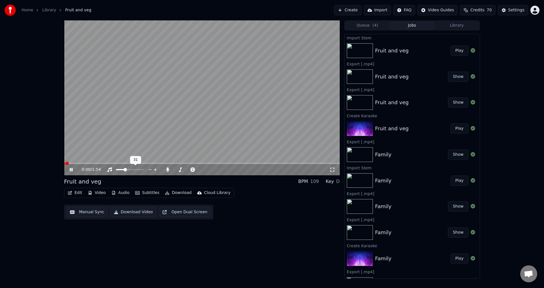
click at [151, 136] on video at bounding box center [202, 97] width 276 height 155
click at [120, 194] on button "Audio" at bounding box center [120, 193] width 23 height 8
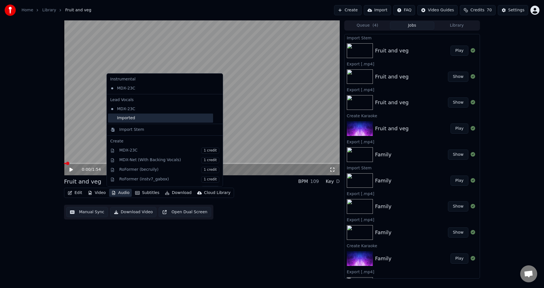
click at [131, 122] on div "Imported" at bounding box center [160, 118] width 105 height 9
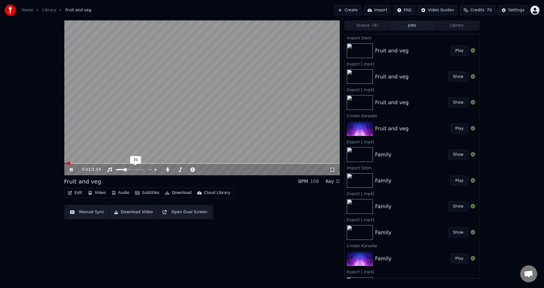
click at [134, 140] on video at bounding box center [202, 97] width 276 height 155
click at [144, 170] on span at bounding box center [142, 169] width 3 height 3
click at [202, 169] on span at bounding box center [188, 169] width 28 height 1
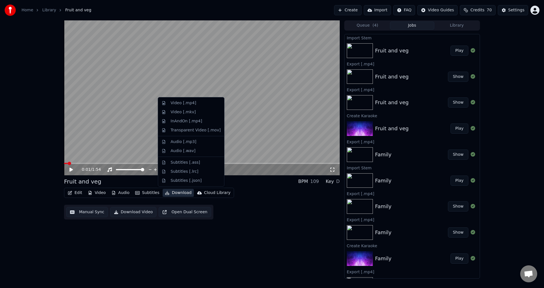
click at [170, 194] on button "Download" at bounding box center [178, 193] width 31 height 8
click at [181, 103] on div "Video [.mp4]" at bounding box center [184, 103] width 26 height 6
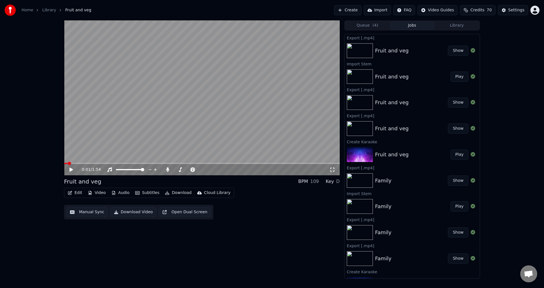
click at [452, 53] on button "Show" at bounding box center [458, 51] width 20 height 10
click at [352, 10] on button "Create" at bounding box center [347, 10] width 27 height 10
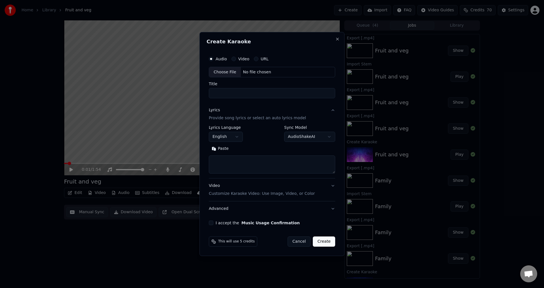
click at [226, 71] on div "Choose File" at bounding box center [225, 72] width 32 height 10
click at [233, 94] on input "**********" at bounding box center [272, 93] width 129 height 10
drag, startPoint x: 234, startPoint y: 94, endPoint x: 222, endPoint y: 94, distance: 12.2
click at [222, 94] on input "**********" at bounding box center [272, 93] width 129 height 10
type input "*****"
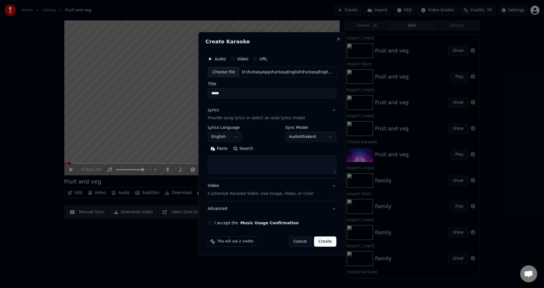
click at [223, 188] on div "Video Customize Karaoke Video: Use Image, Video, or Color" at bounding box center [261, 190] width 106 height 14
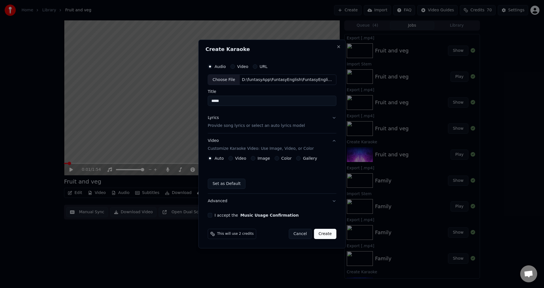
click at [237, 160] on label "Video" at bounding box center [240, 158] width 11 height 4
click at [233, 160] on button "Video" at bounding box center [230, 158] width 5 height 5
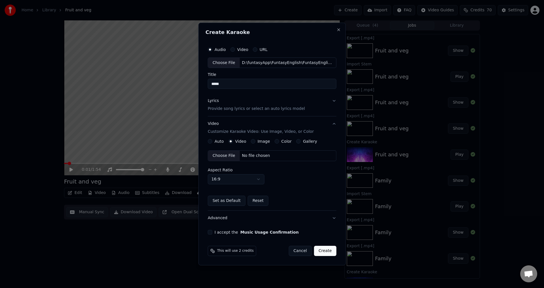
click at [224, 157] on div "Choose File" at bounding box center [224, 156] width 32 height 10
click at [232, 108] on p "Provide song lyrics or select an auto lyrics model" at bounding box center [256, 109] width 97 height 6
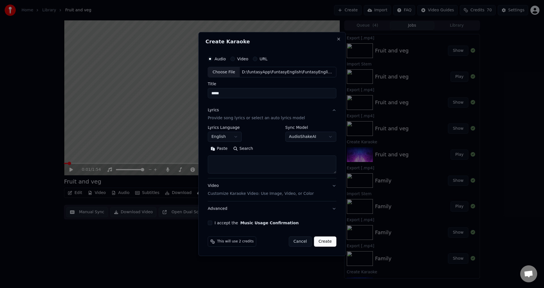
click at [230, 168] on textarea at bounding box center [272, 165] width 129 height 18
paste textarea "**********"
type textarea "**********"
click at [231, 164] on textarea at bounding box center [271, 165] width 126 height 18
paste textarea "**********"
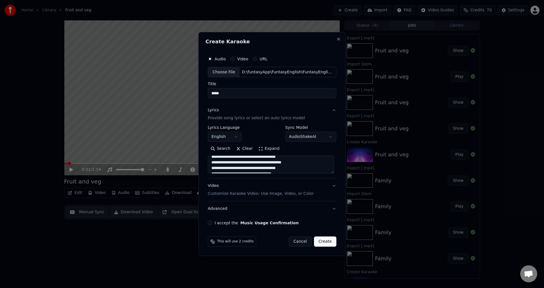
scroll to position [112, 0]
type textarea "**********"
click at [333, 185] on button "Video Customize Karaoke Video: Use Image, Video, or Color" at bounding box center [272, 190] width 129 height 23
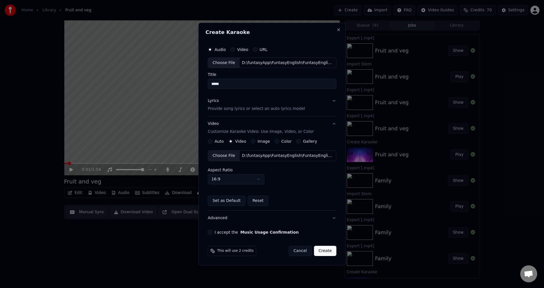
drag, startPoint x: 344, startPoint y: 216, endPoint x: 296, endPoint y: 213, distance: 48.3
click at [211, 233] on button "I accept the Music Usage Confirmation" at bounding box center [210, 232] width 5 height 5
click at [327, 249] on button "Create" at bounding box center [325, 251] width 22 height 10
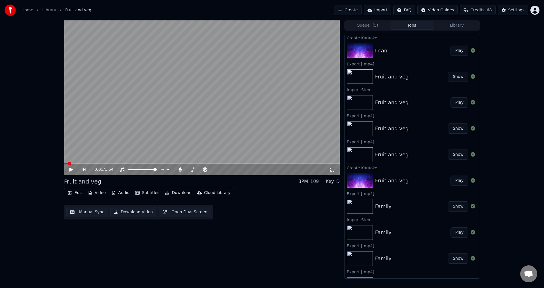
drag, startPoint x: 137, startPoint y: 285, endPoint x: 98, endPoint y: 288, distance: 38.7
click at [451, 53] on button "Play" at bounding box center [460, 51] width 18 height 10
click at [451, 46] on button "Play" at bounding box center [460, 51] width 18 height 10
click at [70, 172] on icon at bounding box center [75, 170] width 13 height 5
click at [174, 169] on span at bounding box center [174, 169] width 0 height 1
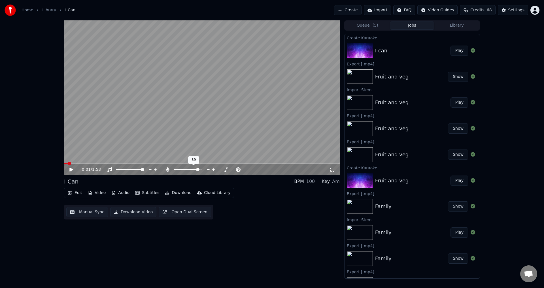
click at [200, 168] on span at bounding box center [197, 169] width 3 height 3
click at [70, 170] on icon at bounding box center [70, 170] width 3 height 4
click at [118, 171] on div at bounding box center [136, 170] width 46 height 6
click at [118, 170] on div at bounding box center [136, 170] width 46 height 6
click at [118, 171] on div at bounding box center [136, 170] width 46 height 6
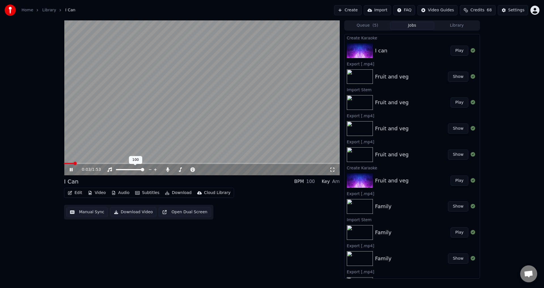
click at [118, 171] on div at bounding box center [136, 170] width 46 height 6
click at [118, 170] on span at bounding box center [117, 169] width 3 height 1
click at [180, 171] on div at bounding box center [194, 170] width 46 height 6
click at [179, 170] on span at bounding box center [176, 169] width 5 height 1
click at [166, 163] on span at bounding box center [202, 163] width 276 height 1
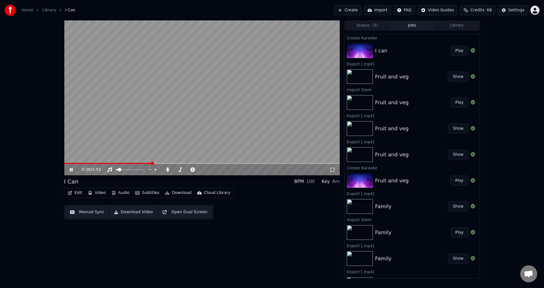
click at [152, 164] on span at bounding box center [108, 163] width 88 height 1
click at [132, 163] on video at bounding box center [202, 97] width 276 height 155
click at [138, 164] on span at bounding box center [108, 163] width 88 height 1
click at [163, 143] on video at bounding box center [202, 97] width 276 height 155
click at [144, 170] on span at bounding box center [142, 169] width 3 height 3
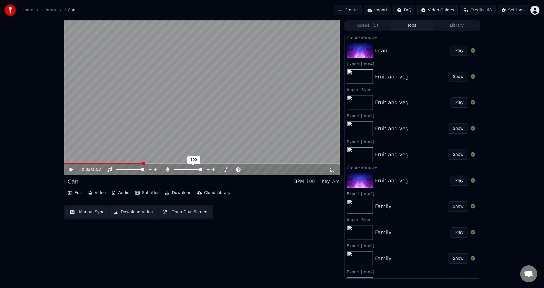
click at [202, 170] on span at bounding box center [200, 169] width 3 height 3
click at [165, 192] on icon "button" at bounding box center [167, 193] width 5 height 4
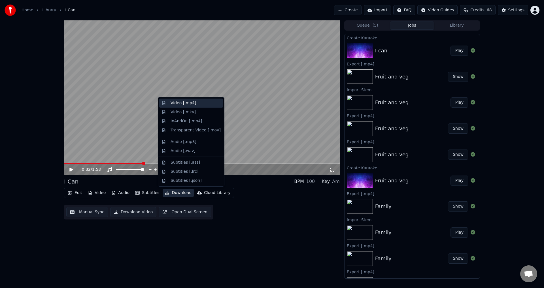
click at [182, 105] on div "Video [.mp4]" at bounding box center [184, 103] width 26 height 6
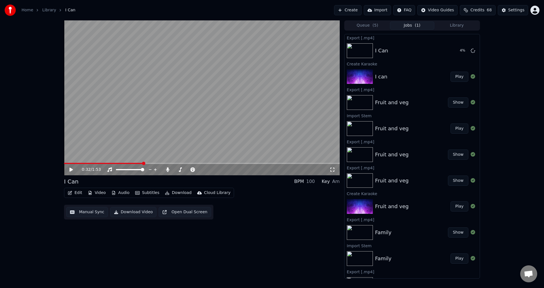
drag, startPoint x: 239, startPoint y: 276, endPoint x: 293, endPoint y: 202, distance: 91.8
click at [239, 275] on div "0:32 / 1:53 I Can BPM 100 Key Am Edit Video Audio Subtitles Download Cloud Libr…" at bounding box center [202, 149] width 276 height 259
click at [451, 50] on button "Show" at bounding box center [458, 51] width 20 height 10
drag, startPoint x: 185, startPoint y: 171, endPoint x: 175, endPoint y: 170, distance: 9.4
click at [175, 170] on div at bounding box center [194, 170] width 46 height 6
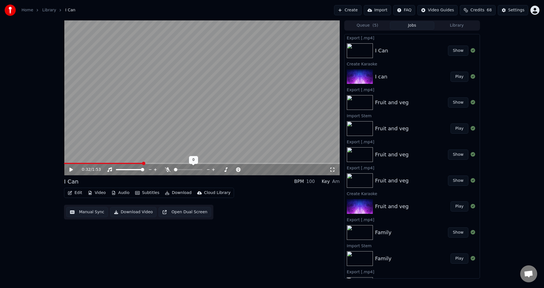
click at [174, 169] on span at bounding box center [174, 169] width 0 height 1
click at [136, 163] on span at bounding box center [100, 163] width 73 height 1
click at [177, 192] on button "Download" at bounding box center [178, 193] width 31 height 8
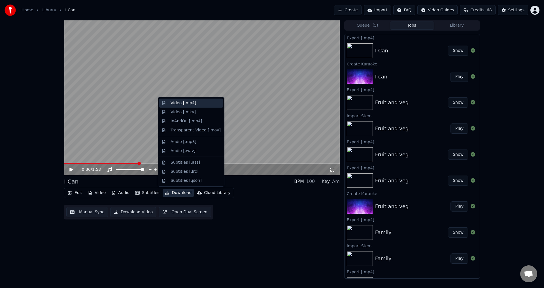
click at [189, 104] on div "Video [.mp4]" at bounding box center [184, 103] width 26 height 6
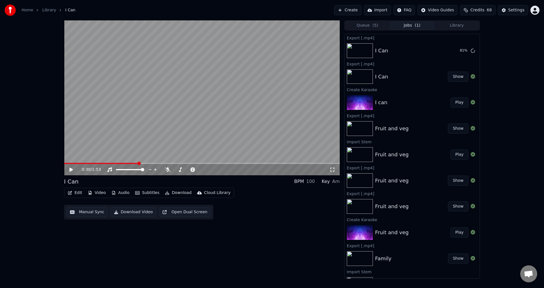
drag, startPoint x: 43, startPoint y: 238, endPoint x: 48, endPoint y: 236, distance: 5.7
click at [43, 238] on div "0:30 / 1:53 I Can BPM 100 Key Am Edit Video Audio Subtitles Download Cloud Libr…" at bounding box center [272, 149] width 544 height 259
click at [448, 51] on button "Show" at bounding box center [458, 51] width 20 height 10
click at [197, 247] on div "0:30 / 1:53 I Can BPM 100 Key Am Edit Video Audio Subtitles Download Cloud Libr…" at bounding box center [202, 149] width 276 height 259
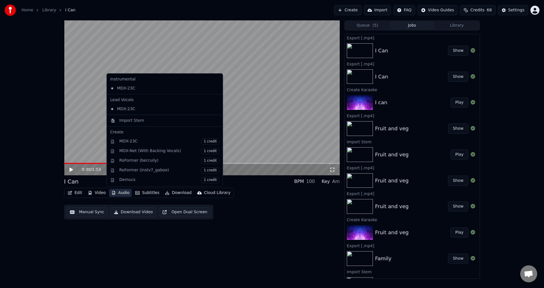
click at [116, 193] on button "Audio" at bounding box center [120, 193] width 23 height 8
click at [134, 117] on div "Import Stem" at bounding box center [165, 120] width 114 height 9
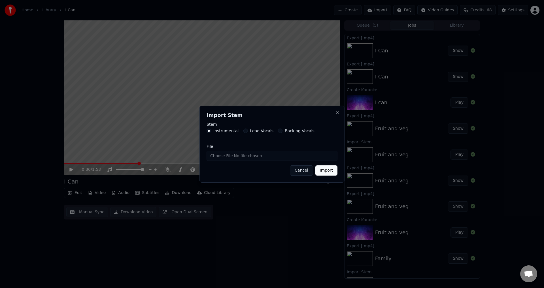
click at [253, 129] on label "Lead Vocals" at bounding box center [262, 131] width 24 height 4
click at [248, 129] on button "Lead Vocals" at bounding box center [246, 131] width 5 height 5
click at [216, 154] on input "File" at bounding box center [272, 156] width 131 height 10
type input "**********"
click at [327, 170] on button "Import" at bounding box center [327, 171] width 22 height 10
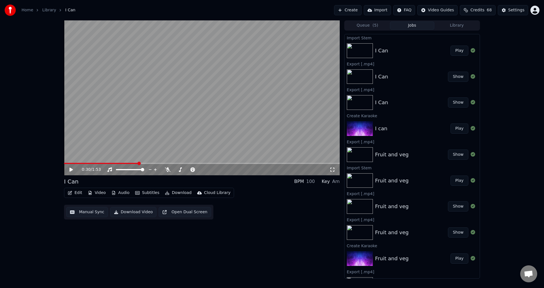
click at [456, 53] on button "Play" at bounding box center [460, 51] width 18 height 10
click at [128, 141] on video at bounding box center [202, 97] width 276 height 155
click at [120, 195] on button "Audio" at bounding box center [120, 193] width 23 height 8
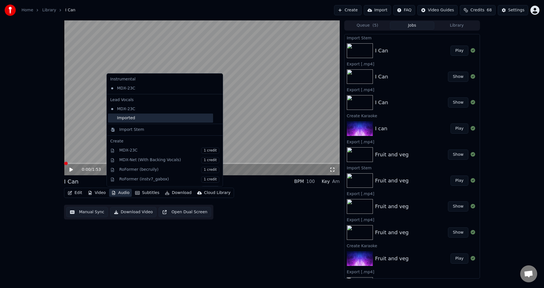
click at [137, 118] on div "Imported" at bounding box center [160, 118] width 105 height 9
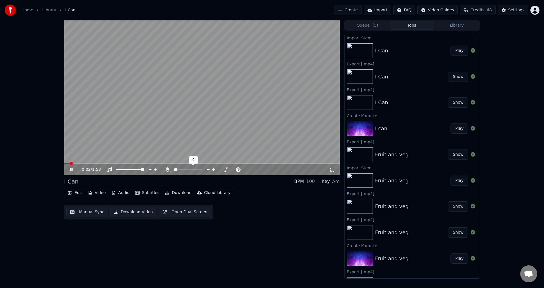
drag, startPoint x: 178, startPoint y: 169, endPoint x: 183, endPoint y: 171, distance: 5.6
click at [185, 169] on div at bounding box center [194, 170] width 46 height 6
click at [186, 170] on div at bounding box center [194, 170] width 46 height 6
click at [188, 170] on span at bounding box center [188, 169] width 28 height 1
drag, startPoint x: 130, startPoint y: 168, endPoint x: 127, endPoint y: 170, distance: 3.2
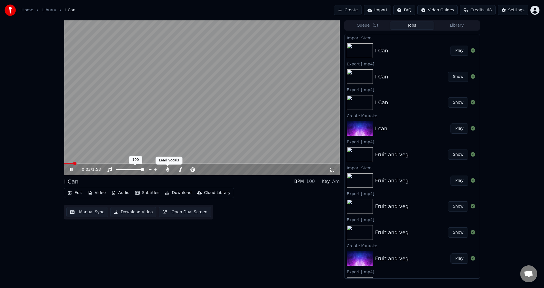
click at [129, 169] on div at bounding box center [136, 170] width 46 height 6
click at [118, 170] on span at bounding box center [117, 169] width 3 height 1
click at [192, 171] on div at bounding box center [206, 170] width 46 height 6
click at [191, 170] on span at bounding box center [189, 169] width 5 height 1
click at [200, 170] on span at bounding box center [200, 169] width 3 height 3
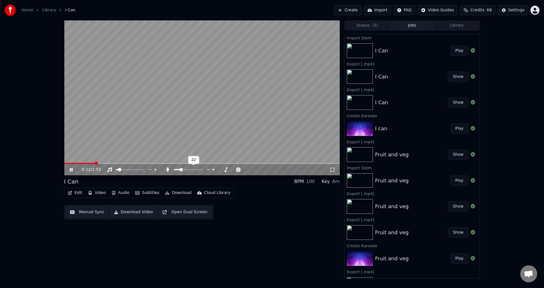
click at [180, 170] on span at bounding box center [177, 169] width 6 height 1
click at [196, 106] on video at bounding box center [202, 97] width 276 height 155
click at [144, 169] on span at bounding box center [130, 169] width 28 height 1
click at [202, 168] on span at bounding box center [200, 169] width 3 height 3
click at [168, 194] on button "Download" at bounding box center [178, 193] width 31 height 8
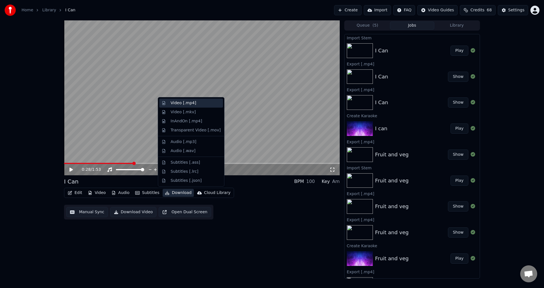
click at [189, 105] on div "Video [.mp4]" at bounding box center [184, 103] width 26 height 6
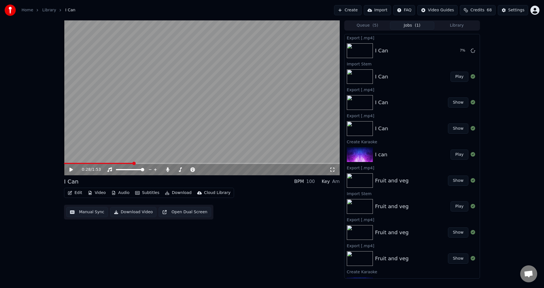
click at [36, 242] on div "0:28 / 1:53 I Can BPM 100 Key Am Edit Video Audio Subtitles Download Cloud Libr…" at bounding box center [272, 149] width 544 height 259
click at [448, 51] on button "Show" at bounding box center [458, 51] width 20 height 10
click at [448, 46] on button "Show" at bounding box center [458, 51] width 20 height 10
click at [179, 170] on span at bounding box center [176, 169] width 5 height 1
click at [132, 170] on span at bounding box center [124, 169] width 16 height 1
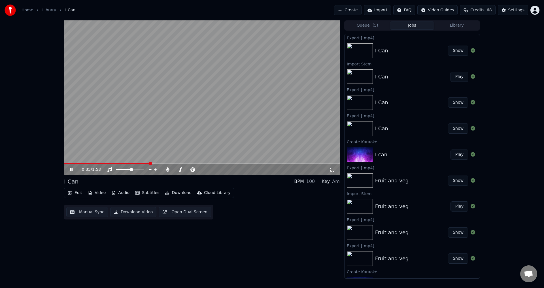
click at [181, 162] on video at bounding box center [202, 97] width 276 height 155
click at [181, 164] on span at bounding box center [202, 163] width 276 height 1
click at [192, 135] on video at bounding box center [202, 97] width 276 height 155
click at [190, 164] on span at bounding box center [202, 163] width 276 height 1
click at [210, 147] on video at bounding box center [202, 97] width 276 height 155
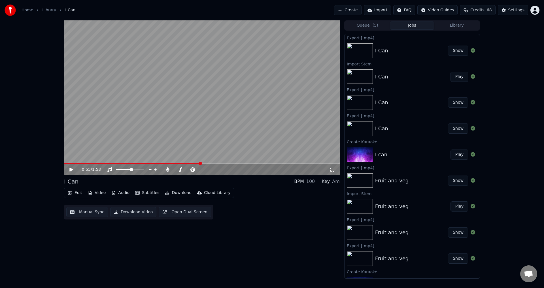
click at [173, 154] on video at bounding box center [202, 97] width 276 height 155
click at [151, 163] on span at bounding box center [108, 163] width 88 height 1
click at [103, 126] on video at bounding box center [202, 97] width 276 height 155
click at [354, 9] on button "Create" at bounding box center [347, 10] width 27 height 10
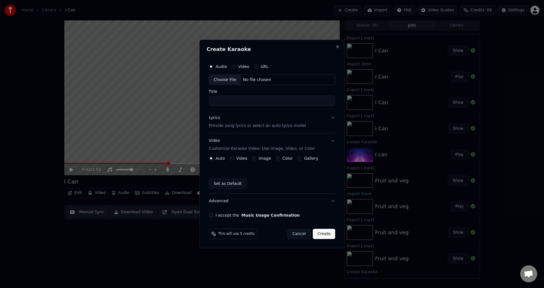
click at [242, 67] on label "Video" at bounding box center [243, 67] width 11 height 4
click at [236, 67] on button "Video" at bounding box center [234, 66] width 5 height 5
click at [219, 67] on label "Audio" at bounding box center [221, 67] width 11 height 4
click at [213, 67] on button "Audio" at bounding box center [211, 66] width 5 height 5
click at [220, 79] on div "Choose File" at bounding box center [225, 80] width 32 height 10
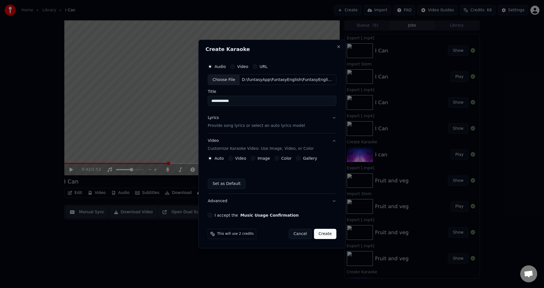
drag, startPoint x: 237, startPoint y: 101, endPoint x: 220, endPoint y: 103, distance: 17.1
click at [220, 103] on input "**********" at bounding box center [272, 101] width 129 height 10
type input "*****"
click at [231, 124] on p "Provide song lyrics or select an auto lyrics model" at bounding box center [256, 126] width 97 height 6
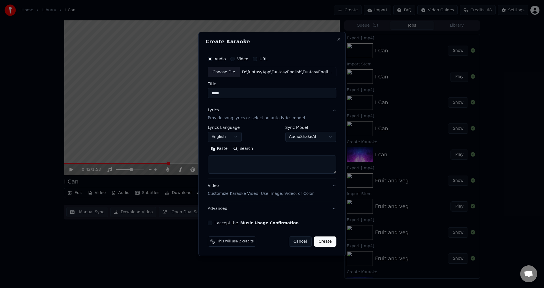
click at [232, 160] on textarea at bounding box center [272, 165] width 129 height 18
paste textarea "**********"
type textarea "**********"
click at [240, 190] on div "Video Customize Karaoke Video: Use Image, Video, or Color" at bounding box center [261, 190] width 106 height 14
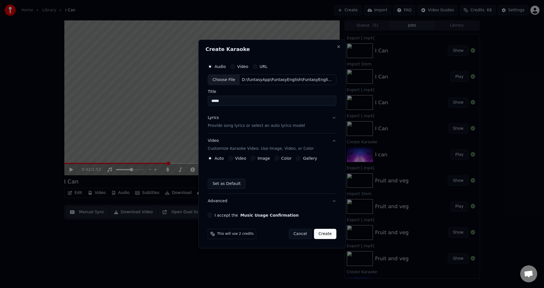
click at [233, 157] on button "Video" at bounding box center [230, 158] width 5 height 5
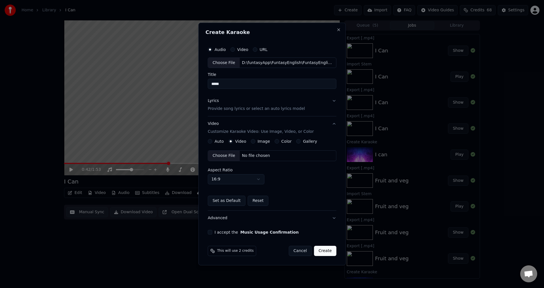
click at [218, 156] on div "Choose File" at bounding box center [224, 156] width 32 height 10
click at [211, 231] on button "I accept the Music Usage Confirmation" at bounding box center [210, 232] width 5 height 5
click at [322, 250] on button "Create" at bounding box center [325, 251] width 22 height 10
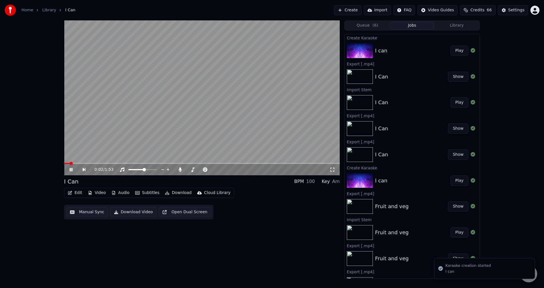
click at [280, 122] on video at bounding box center [202, 97] width 276 height 155
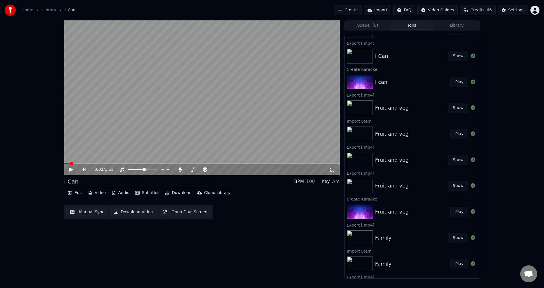
scroll to position [0, 0]
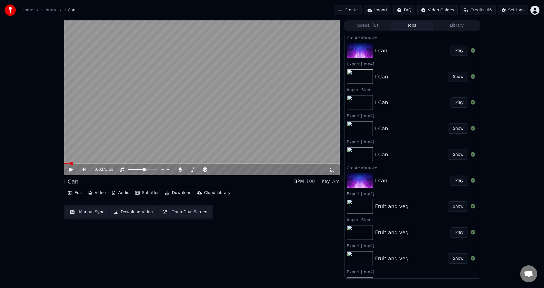
click at [456, 52] on button "Play" at bounding box center [460, 51] width 18 height 10
click at [196, 171] on div at bounding box center [215, 170] width 51 height 6
click at [191, 170] on span at bounding box center [191, 169] width 3 height 3
click at [132, 170] on span at bounding box center [130, 169] width 4 height 1
click at [143, 163] on span at bounding box center [202, 163] width 276 height 1
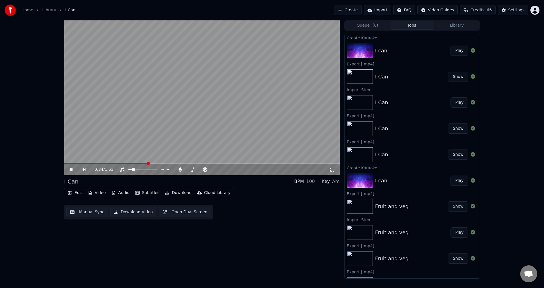
click at [299, 165] on div "0:34 / 1:53" at bounding box center [202, 169] width 276 height 11
click at [300, 164] on span at bounding box center [202, 163] width 276 height 1
click at [286, 164] on span at bounding box center [183, 163] width 238 height 1
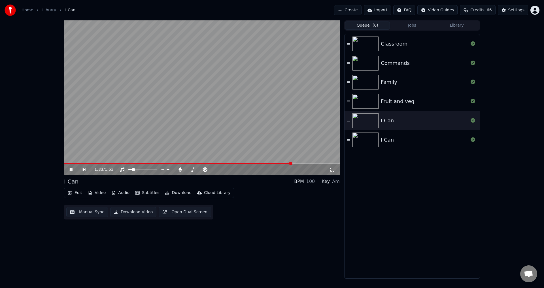
click at [372, 22] on button "Queue ( 6 )" at bounding box center [367, 26] width 45 height 8
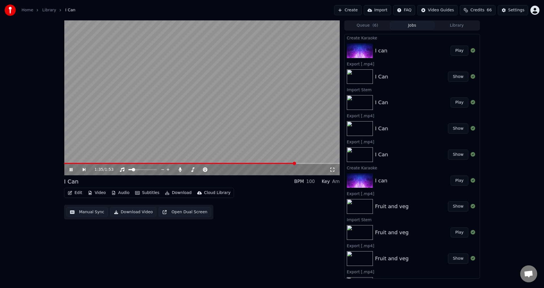
click at [411, 24] on button "Jobs" at bounding box center [412, 26] width 45 height 8
click at [247, 100] on video at bounding box center [202, 97] width 276 height 155
click at [356, 11] on button "Create" at bounding box center [347, 10] width 27 height 10
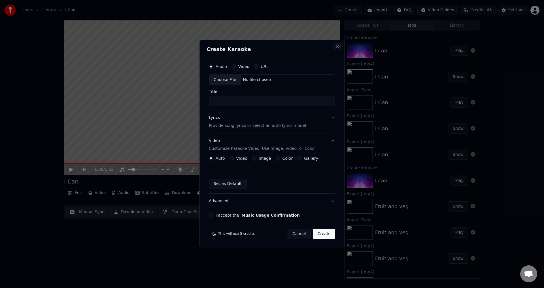
click at [339, 47] on button "Close" at bounding box center [337, 47] width 5 height 5
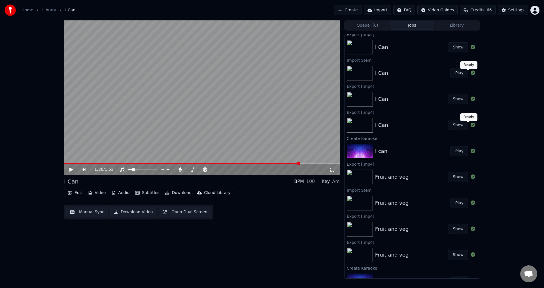
scroll to position [28, 0]
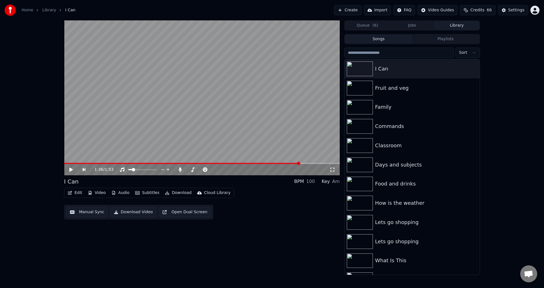
click at [463, 23] on button "Library" at bounding box center [457, 26] width 45 height 8
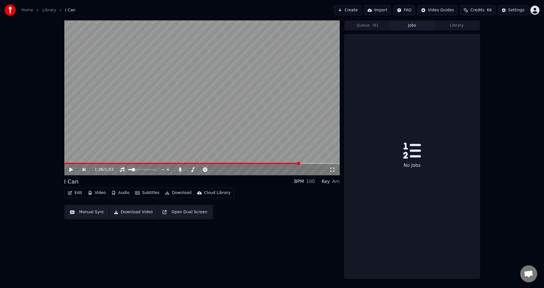
click at [416, 29] on button "Jobs" at bounding box center [412, 26] width 45 height 8
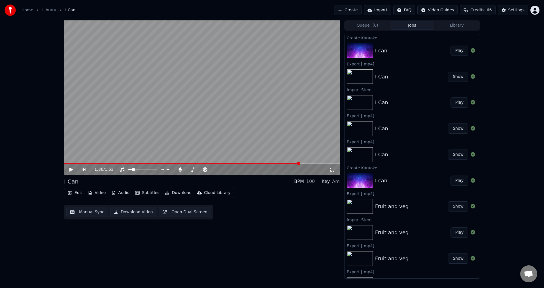
click at [399, 48] on div "I can" at bounding box center [412, 51] width 75 height 8
click at [460, 50] on button "Play" at bounding box center [460, 51] width 18 height 10
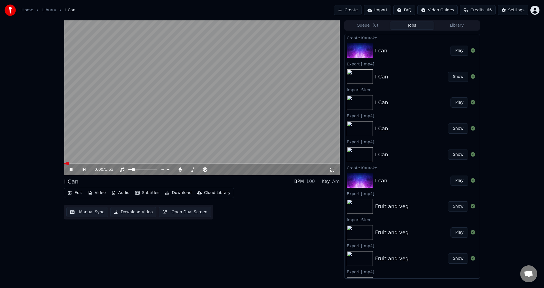
click at [135, 133] on video at bounding box center [202, 97] width 276 height 155
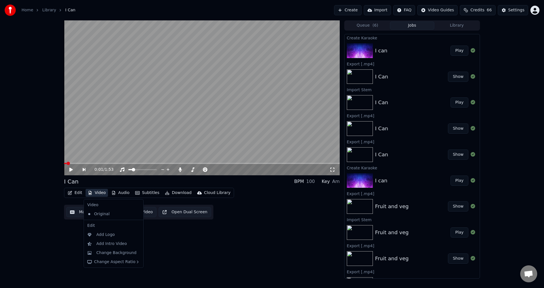
click at [94, 196] on button "Video" at bounding box center [97, 193] width 22 height 8
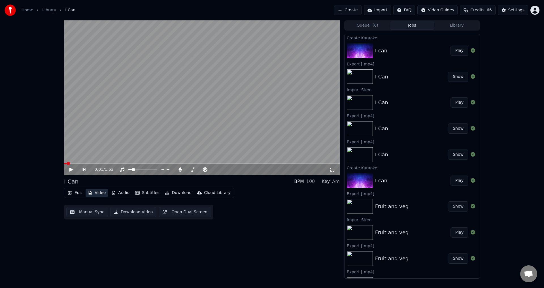
click at [106, 192] on button "Video" at bounding box center [97, 193] width 22 height 8
click at [113, 193] on icon "button" at bounding box center [113, 193] width 5 height 4
click at [79, 194] on button "Edit" at bounding box center [74, 193] width 19 height 8
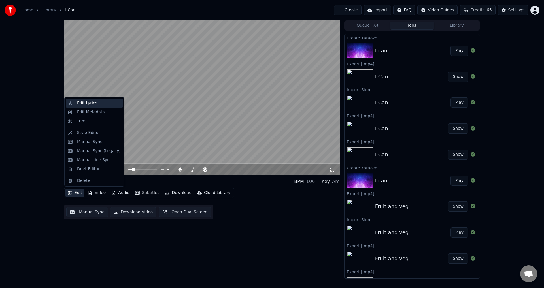
click at [91, 104] on div "Edit Lyrics" at bounding box center [87, 103] width 20 height 6
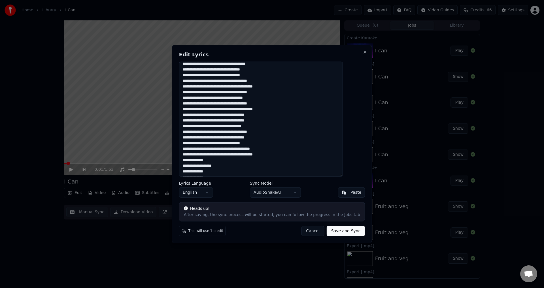
scroll to position [14, 0]
drag, startPoint x: 222, startPoint y: 173, endPoint x: 186, endPoint y: 154, distance: 40.3
click at [186, 154] on div "**********" at bounding box center [272, 144] width 200 height 199
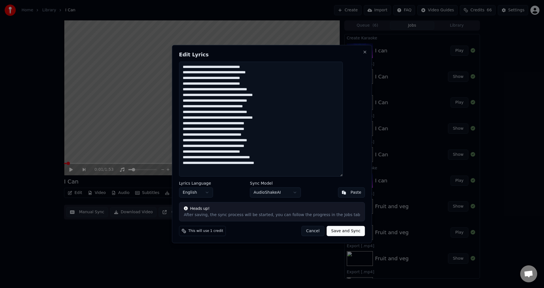
scroll to position [0, 0]
click at [197, 172] on textarea "**********" at bounding box center [261, 119] width 164 height 115
click at [290, 164] on textarea "**********" at bounding box center [261, 119] width 164 height 115
type textarea "**********"
click at [336, 231] on button "Save and Sync" at bounding box center [346, 231] width 38 height 10
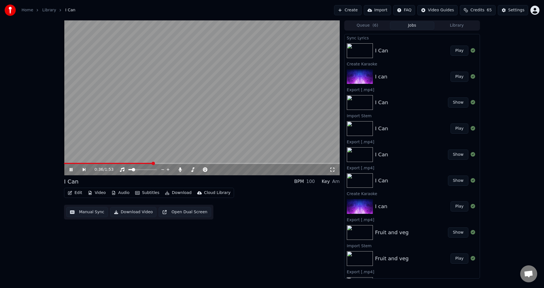
click at [215, 134] on video at bounding box center [202, 97] width 276 height 155
click at [229, 147] on video at bounding box center [202, 97] width 276 height 155
click at [189, 170] on span at bounding box center [188, 169] width 3 height 1
click at [246, 122] on video at bounding box center [202, 97] width 276 height 155
click at [291, 164] on span at bounding box center [202, 163] width 276 height 1
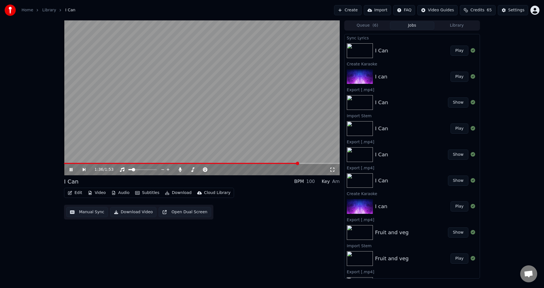
click at [260, 130] on video at bounding box center [202, 97] width 276 height 155
